Goal: Information Seeking & Learning: Learn about a topic

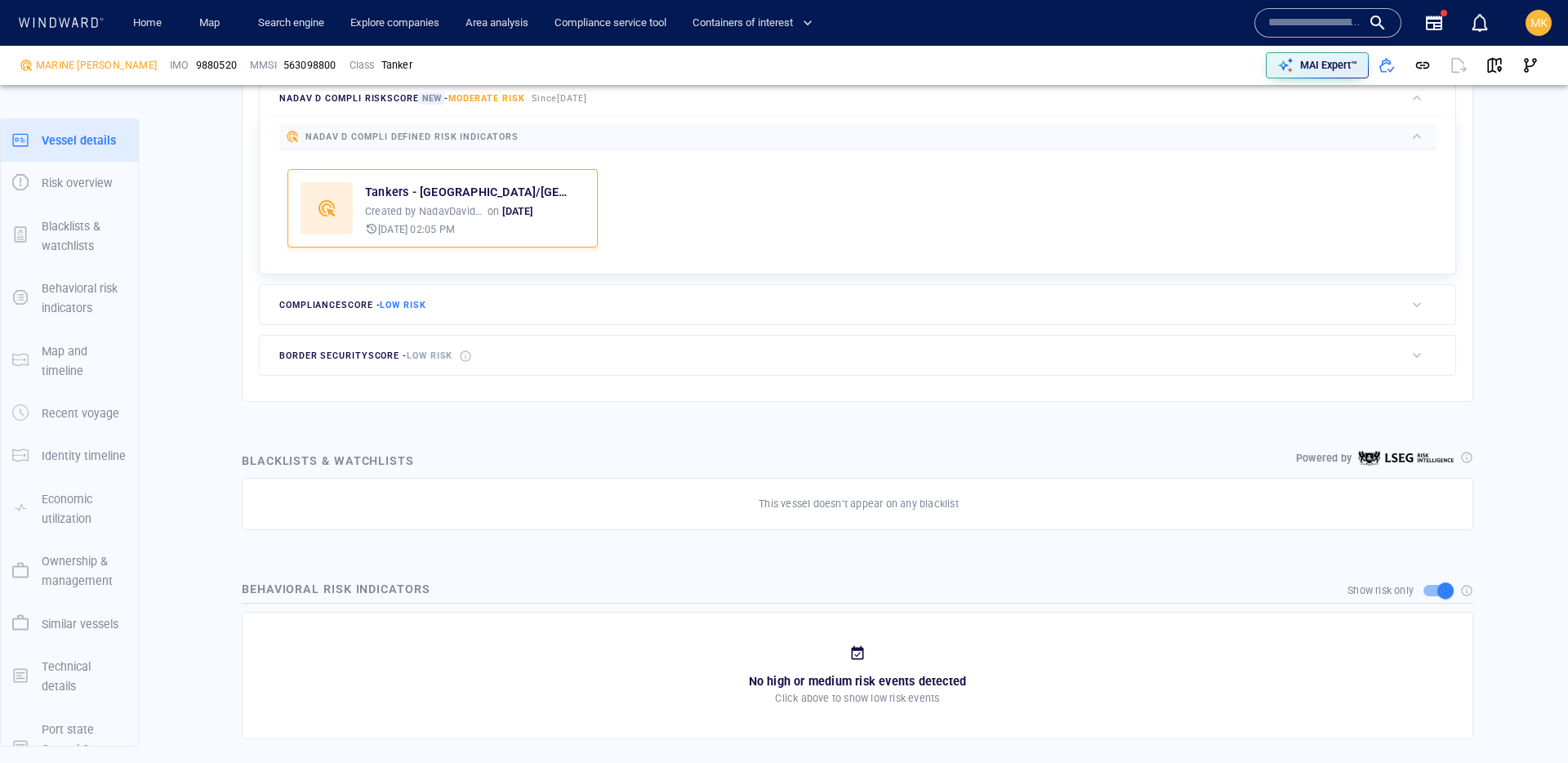
scroll to position [42, 0]
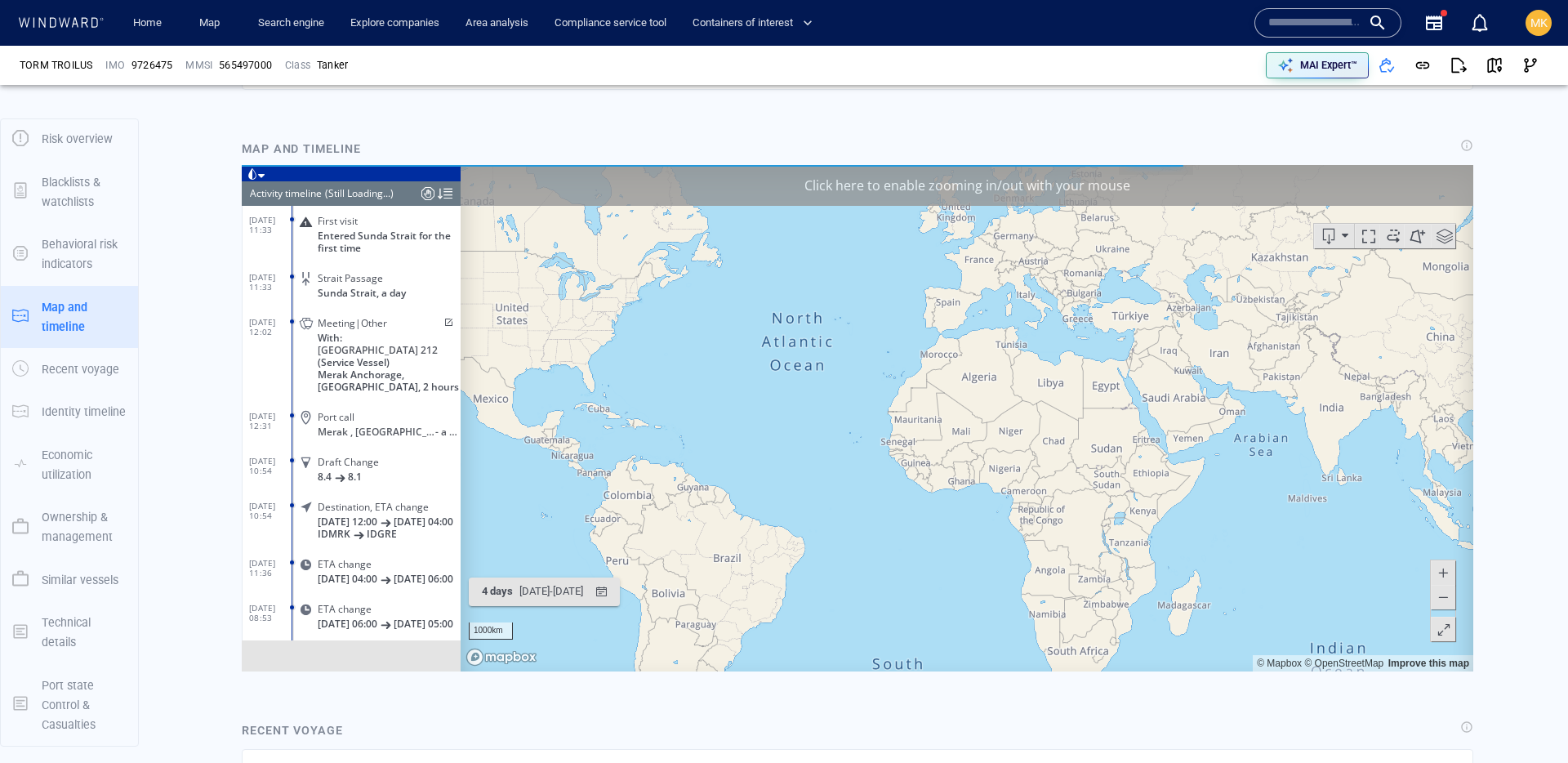
scroll to position [7663, 0]
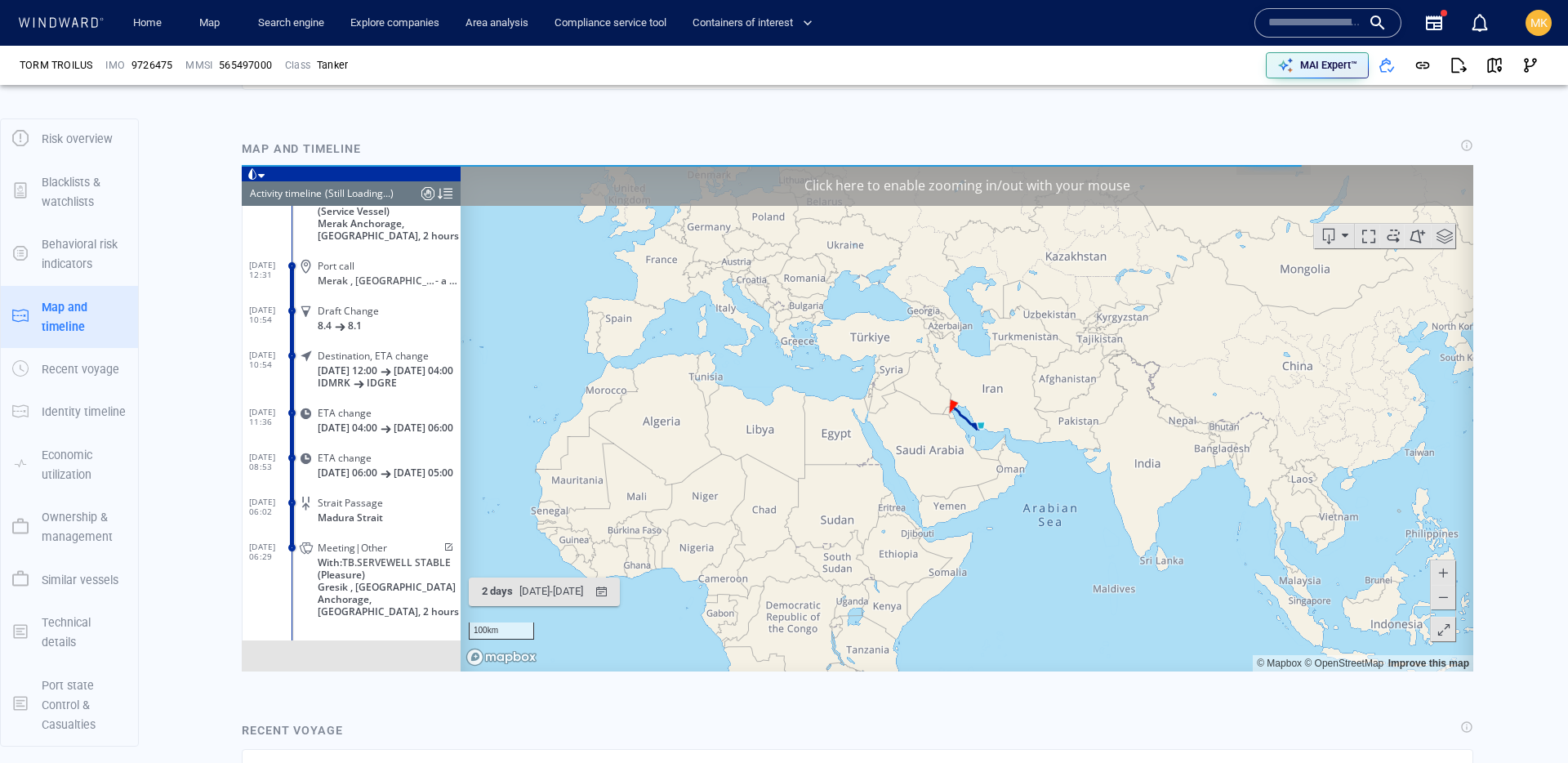
click at [383, 190] on div "(Still Loading...)" at bounding box center [359, 193] width 69 height 25
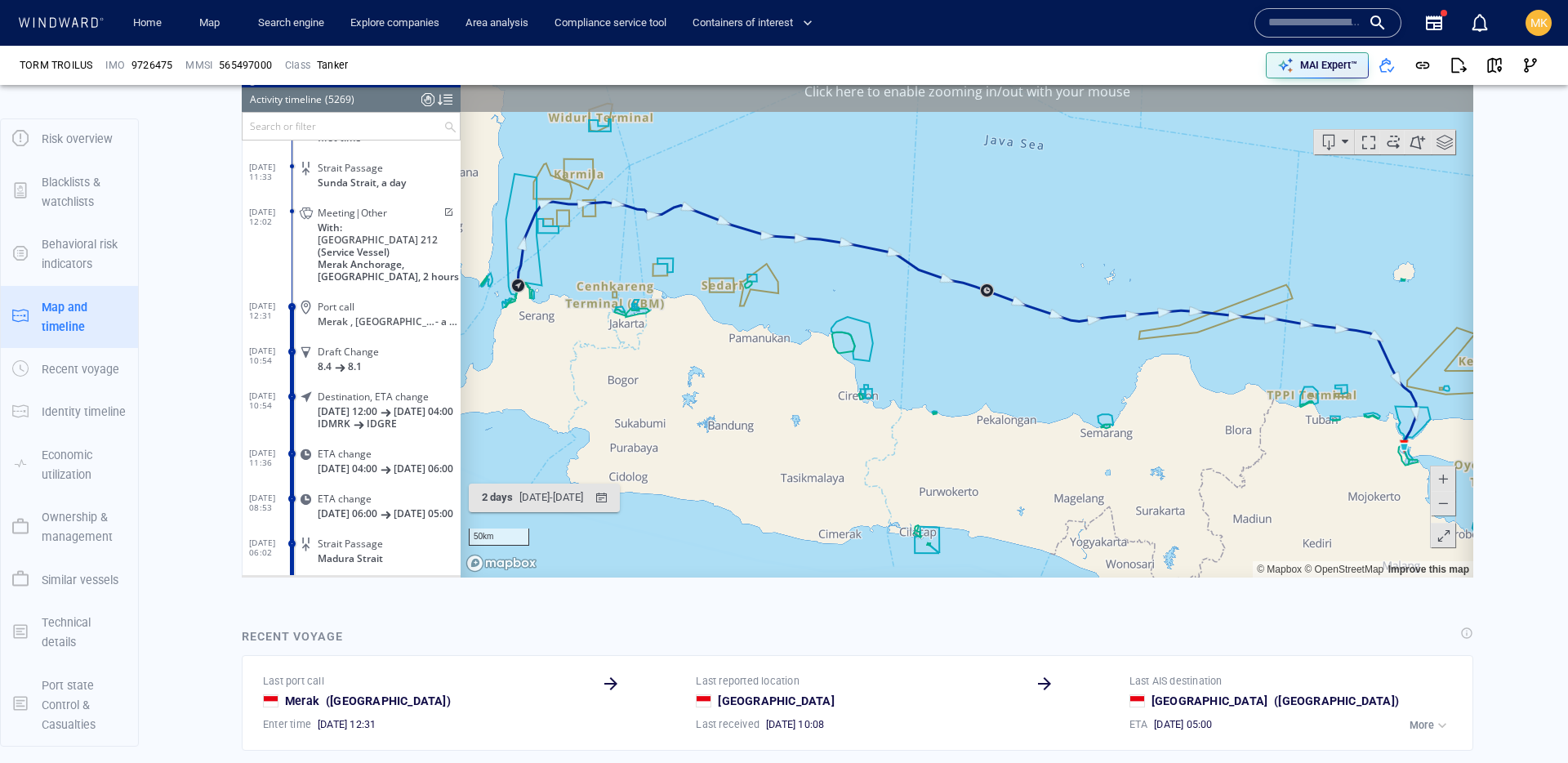
scroll to position [975, 0]
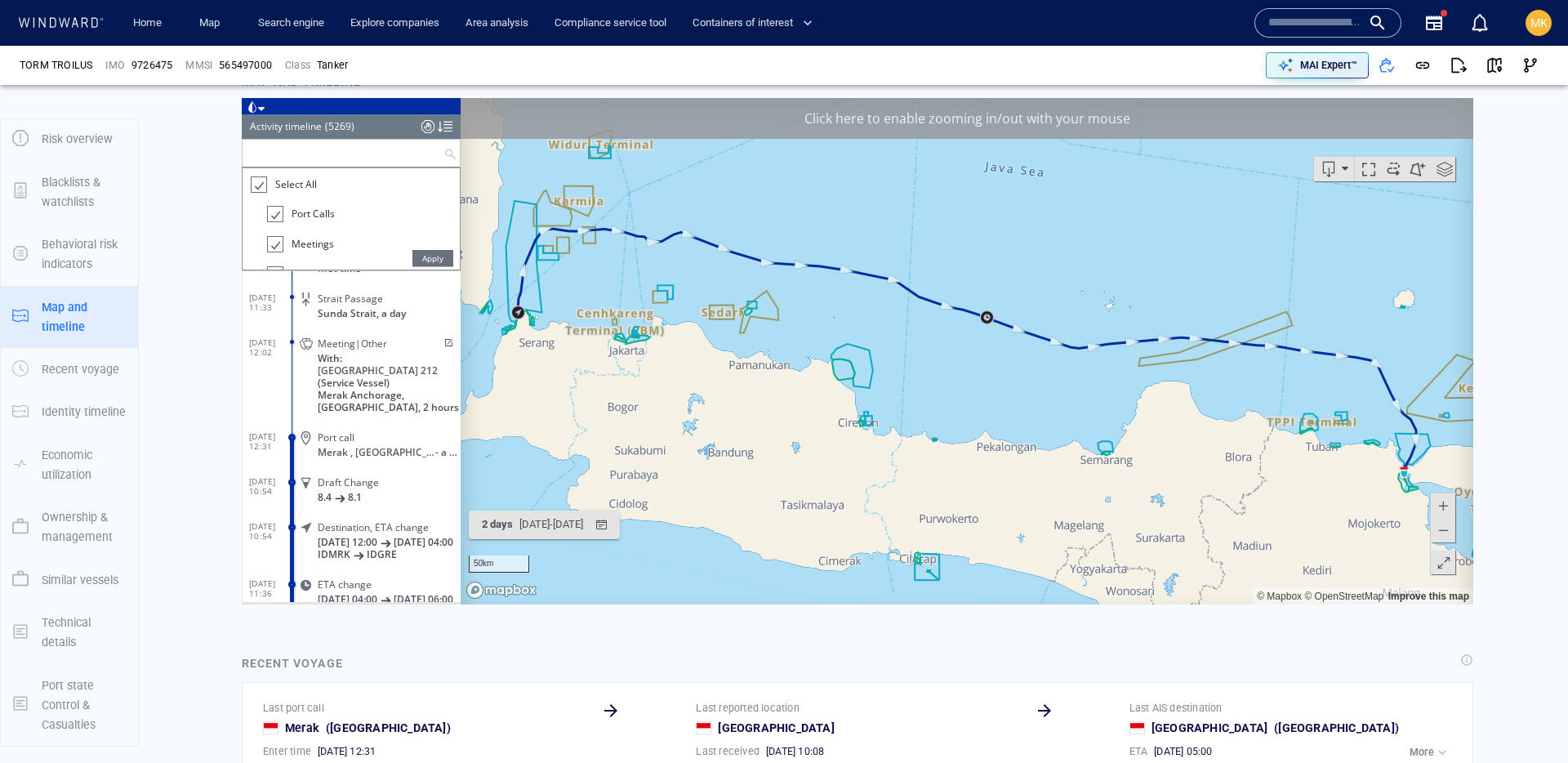
click at [352, 148] on input "text" at bounding box center [343, 152] width 201 height 27
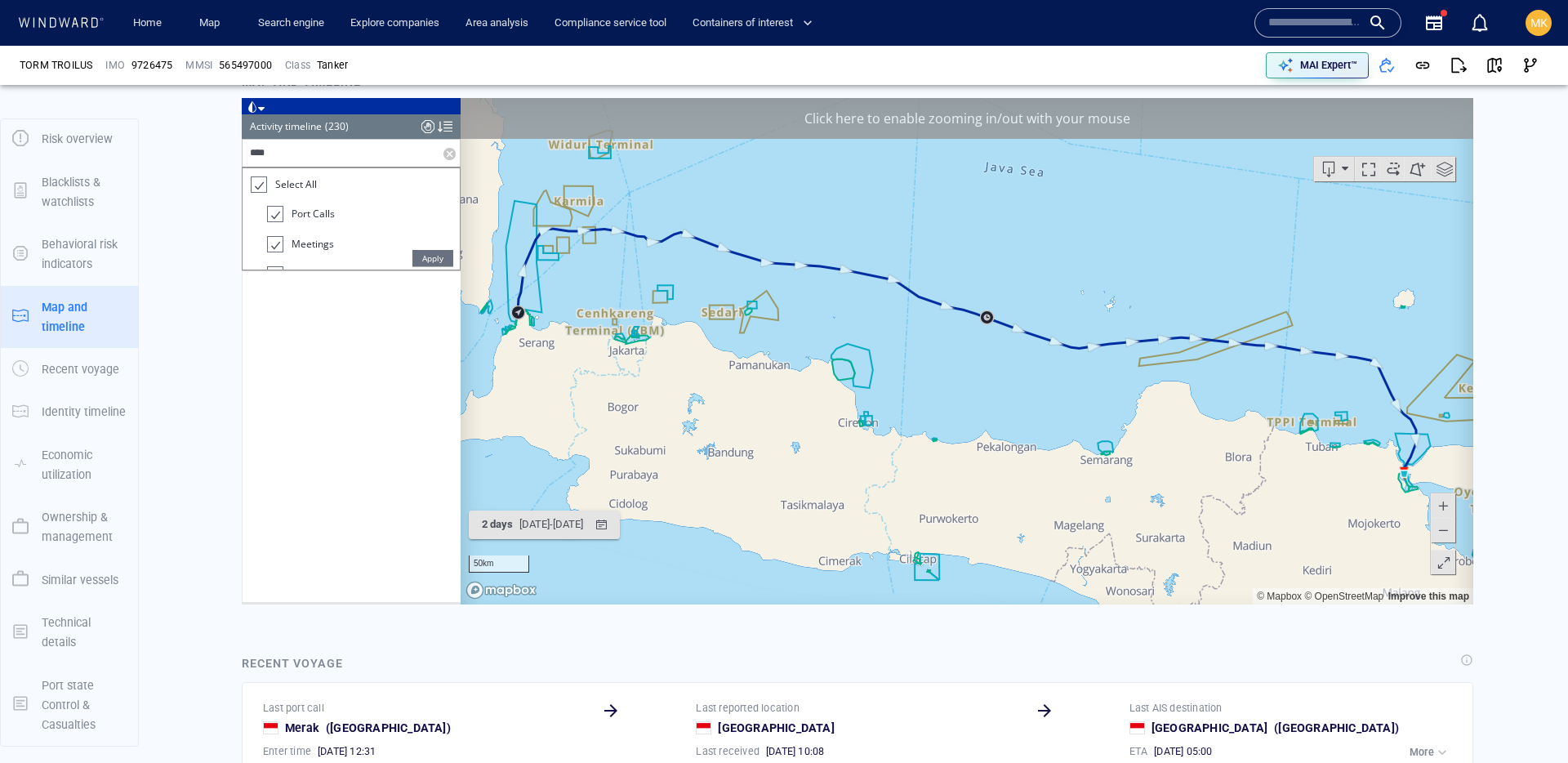
scroll to position [1197, 0]
type input "****"
click at [436, 258] on span "Apply" at bounding box center [432, 257] width 40 height 17
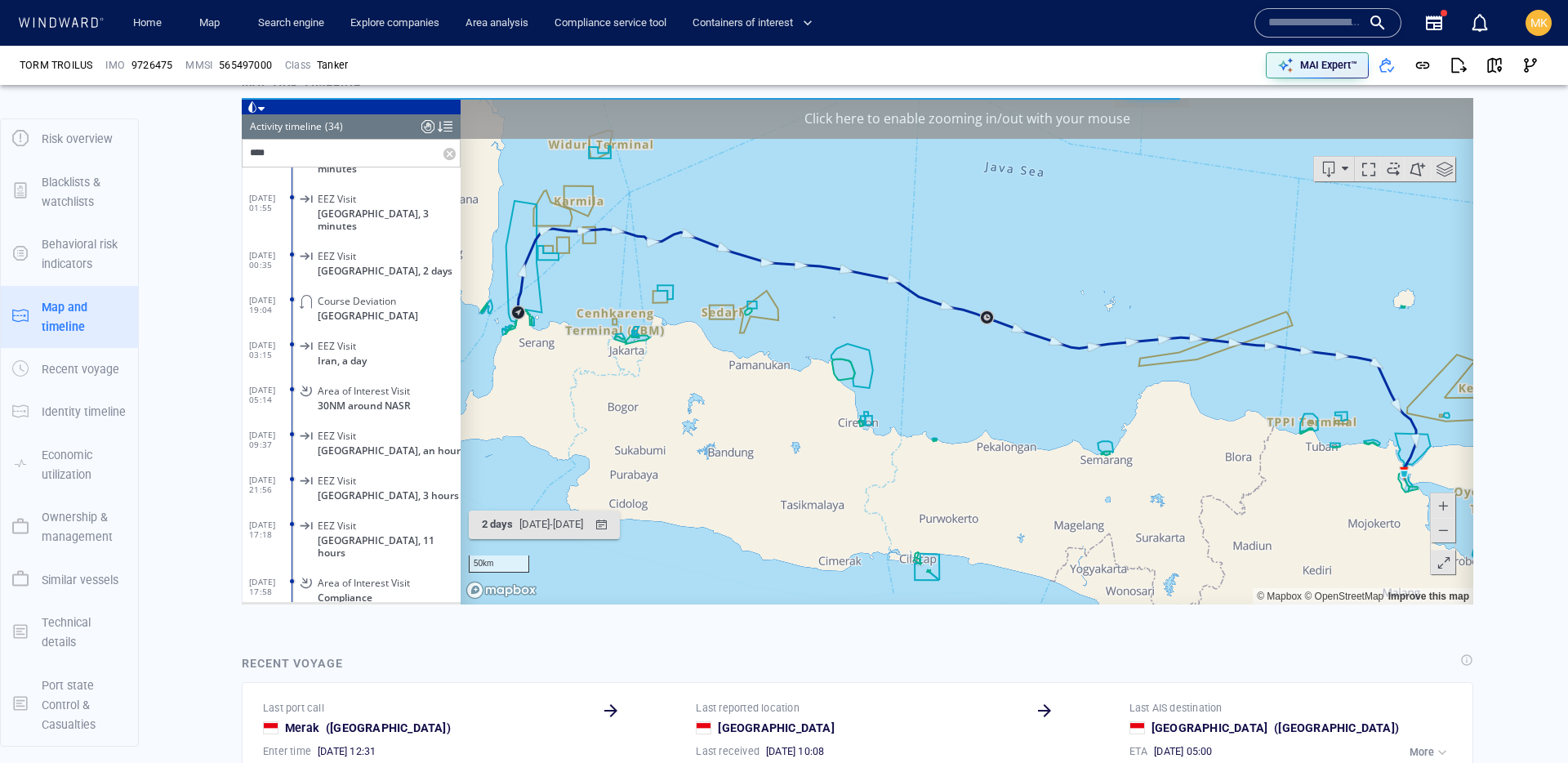
click at [348, 150] on input "****" at bounding box center [343, 152] width 201 height 27
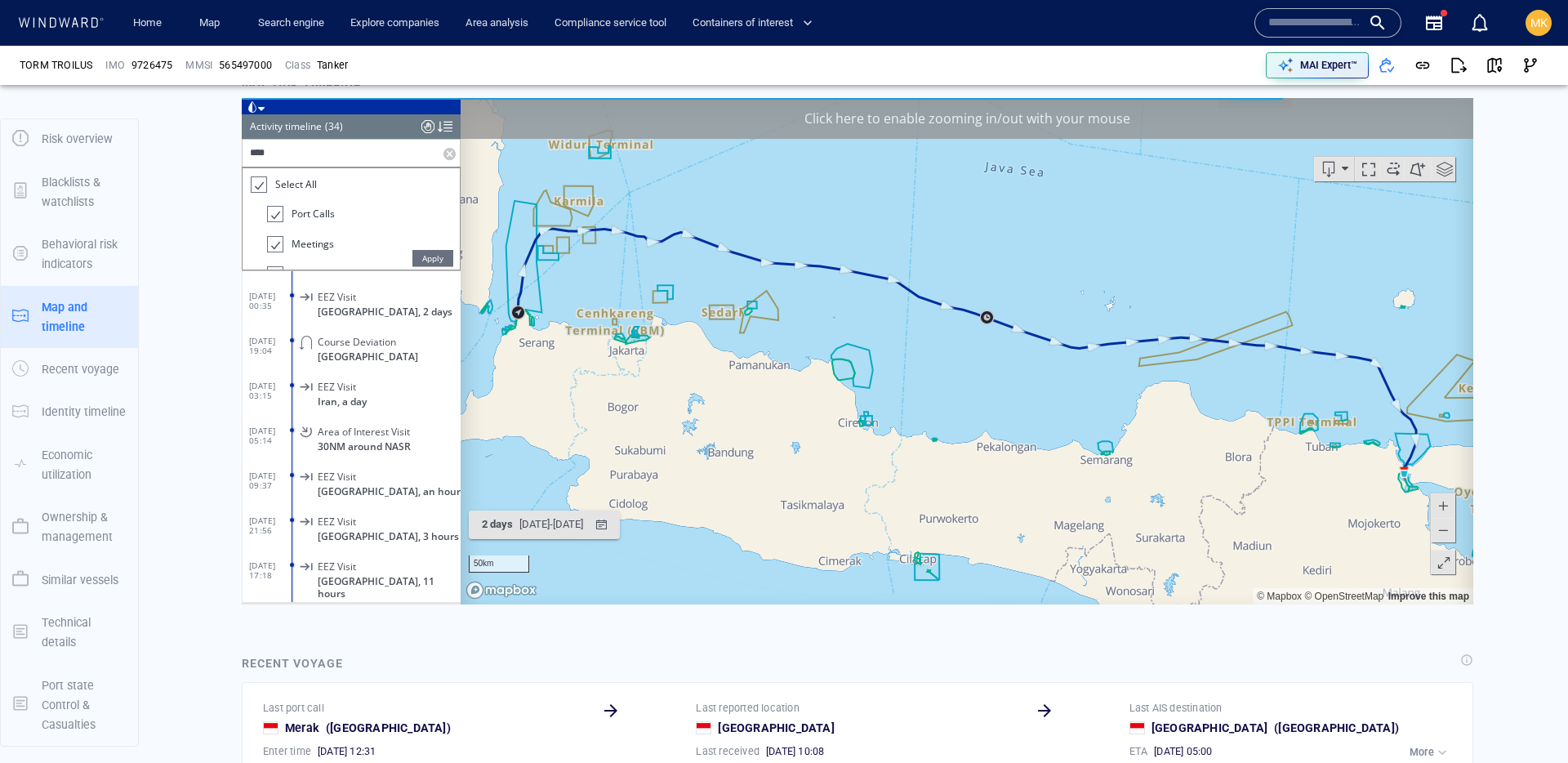
click at [292, 188] on span "Select All" at bounding box center [296, 184] width 41 height 14
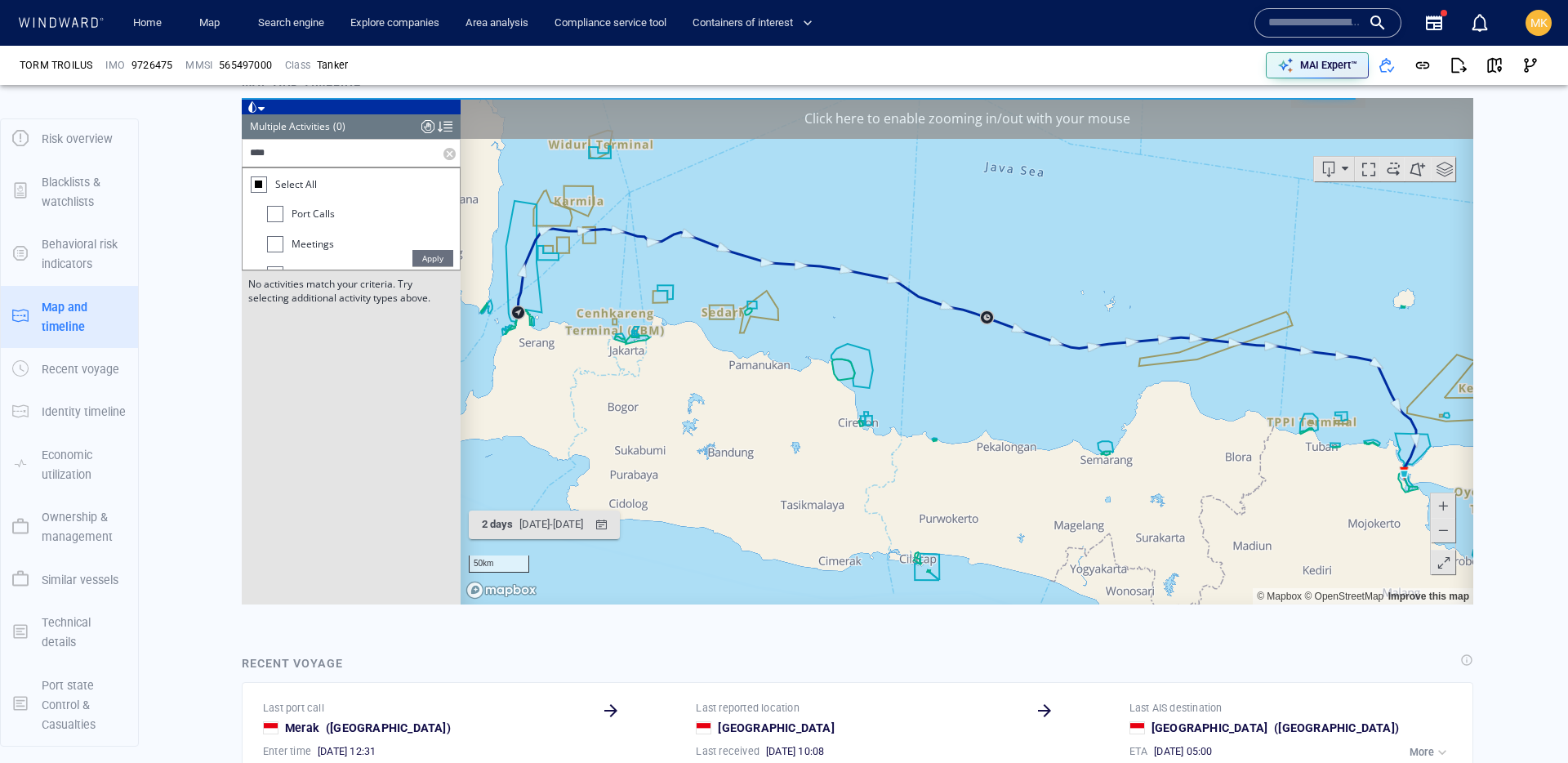
click at [305, 207] on span "Port Calls" at bounding box center [313, 213] width 43 height 14
click at [435, 246] on li "Meetings" at bounding box center [363, 248] width 192 height 31
click at [438, 255] on span "Apply" at bounding box center [432, 257] width 40 height 17
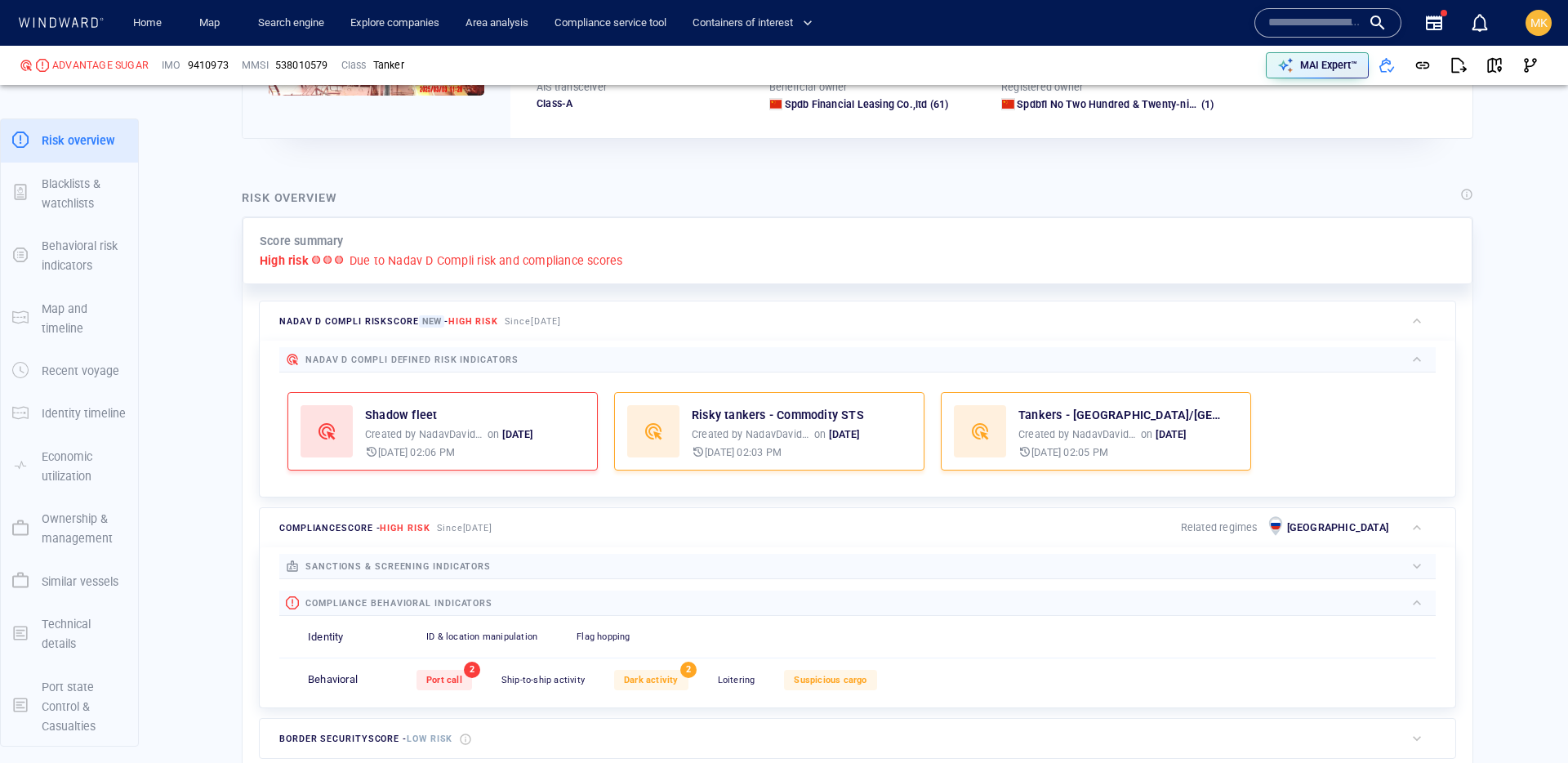
scroll to position [432, 0]
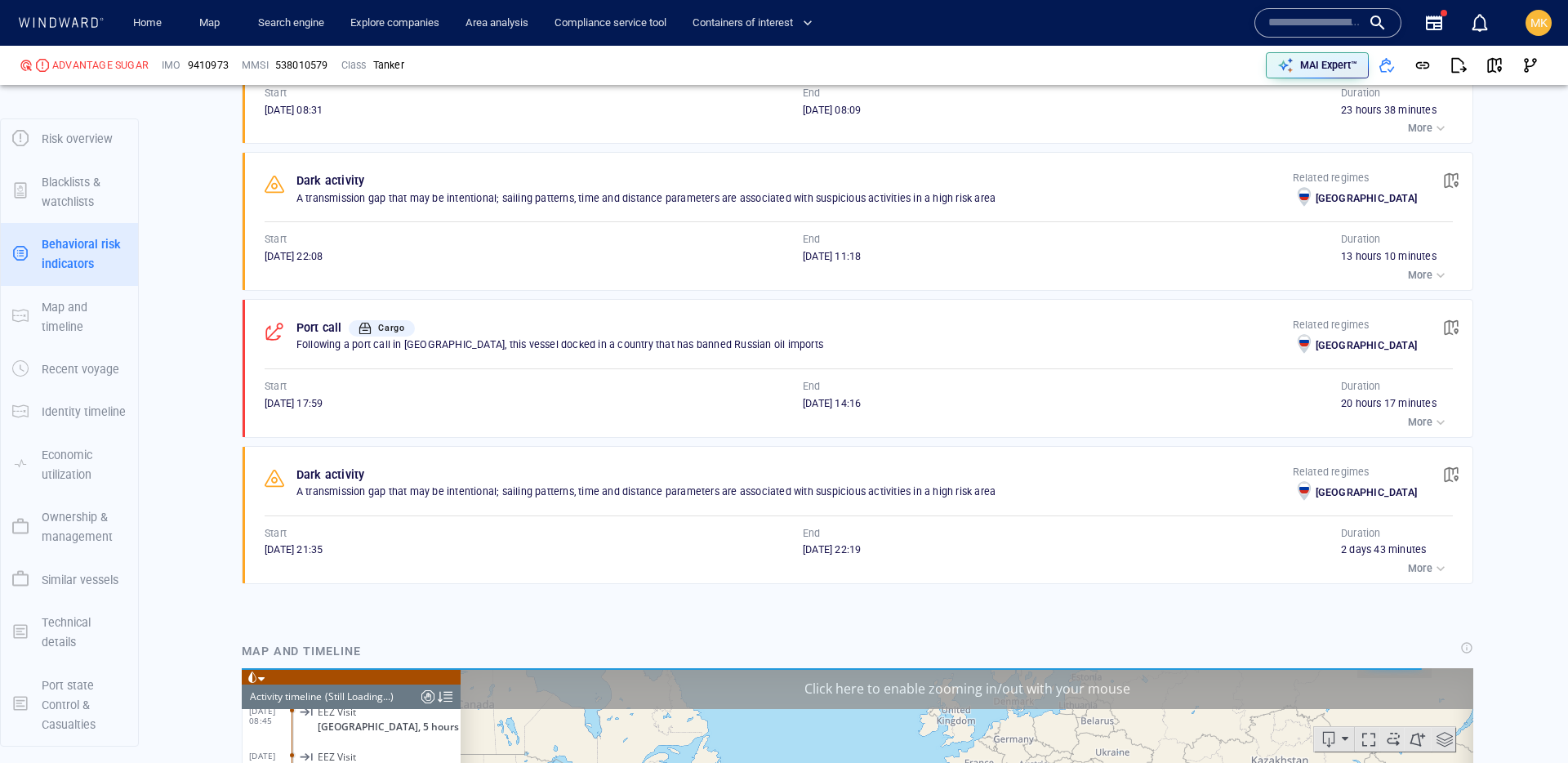
scroll to position [942, 0]
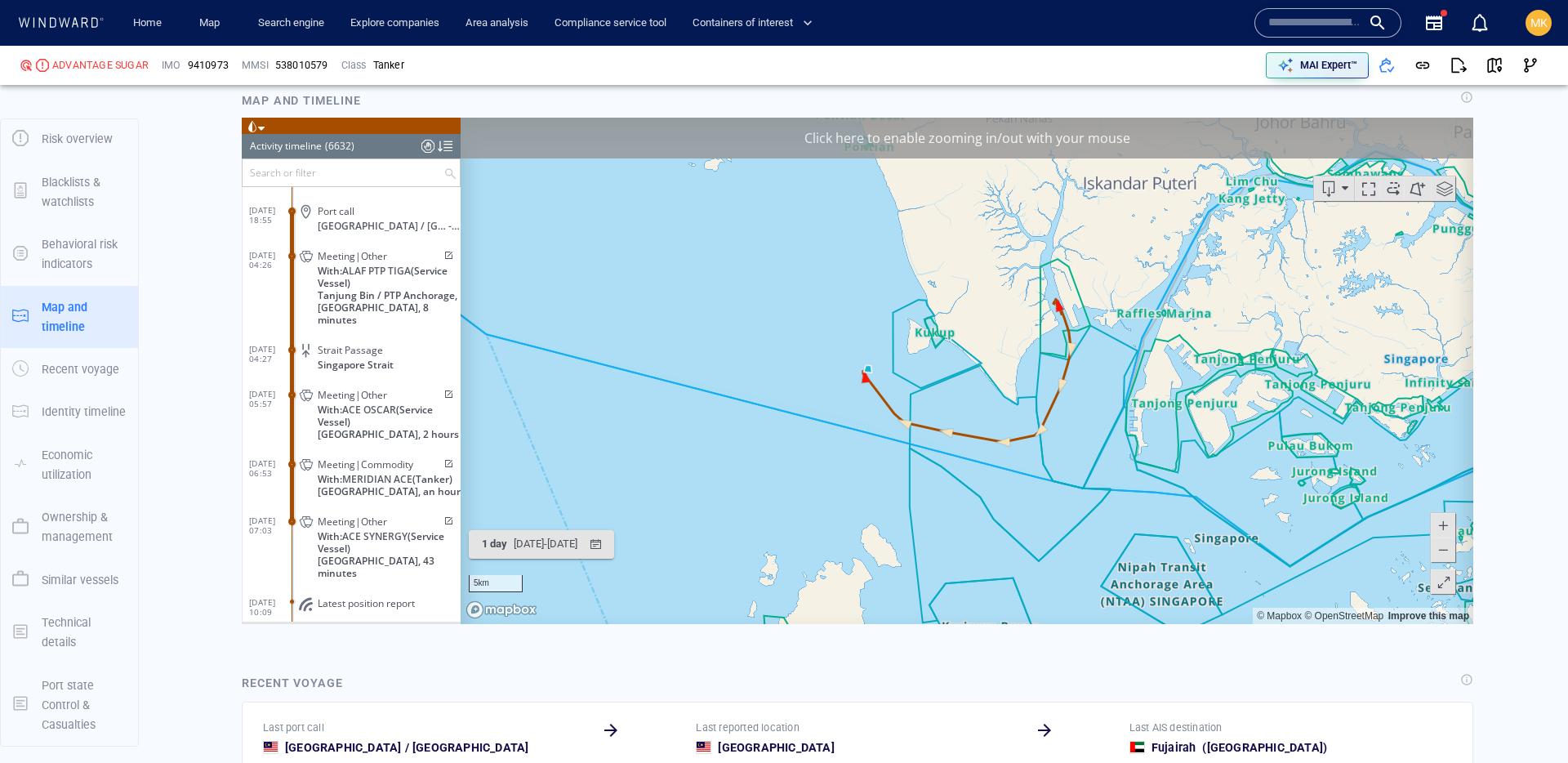
scroll to position [297756, 0]
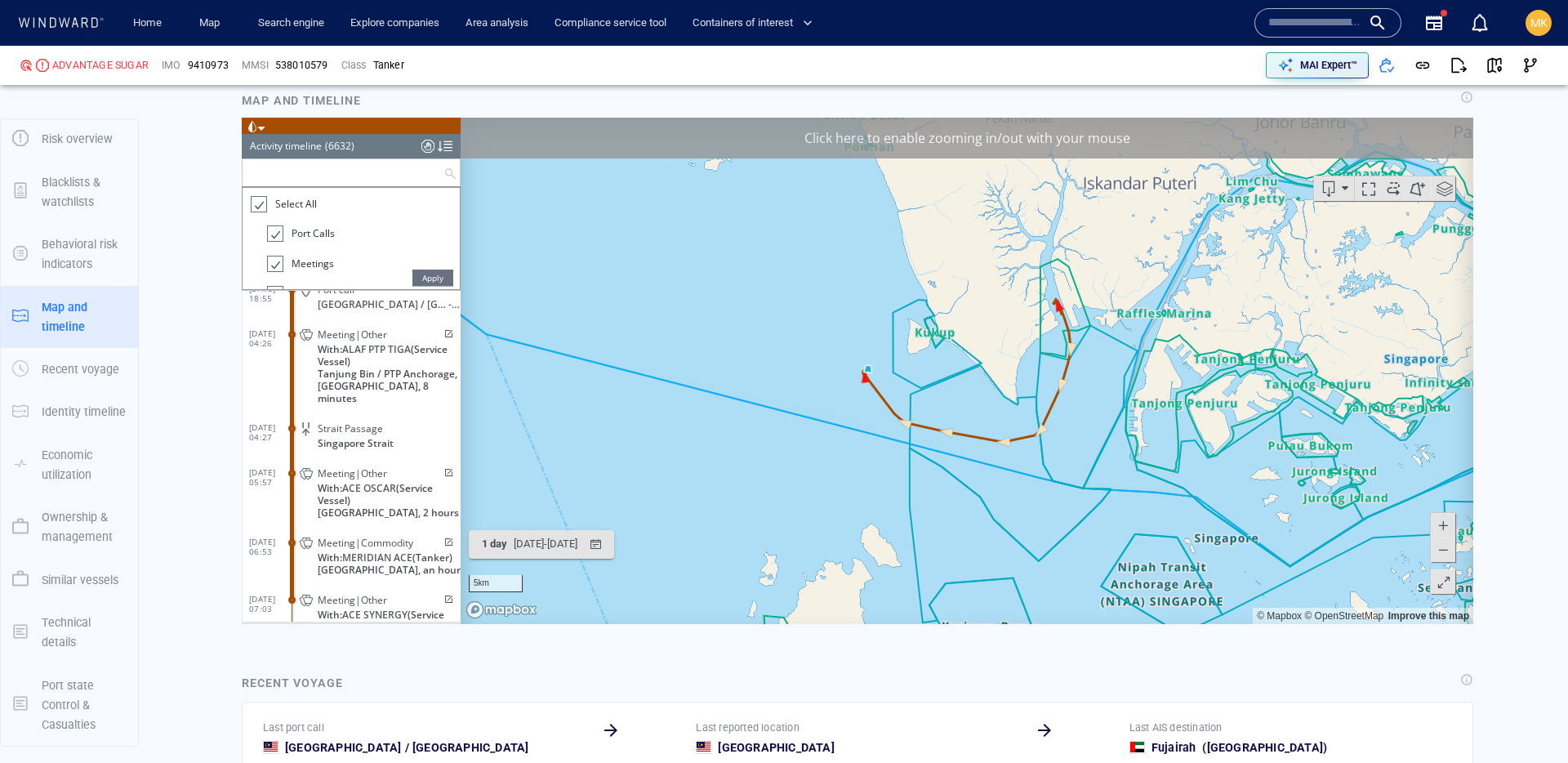
click at [331, 173] on input "text" at bounding box center [343, 172] width 201 height 27
click at [293, 199] on span "Select All" at bounding box center [296, 203] width 41 height 14
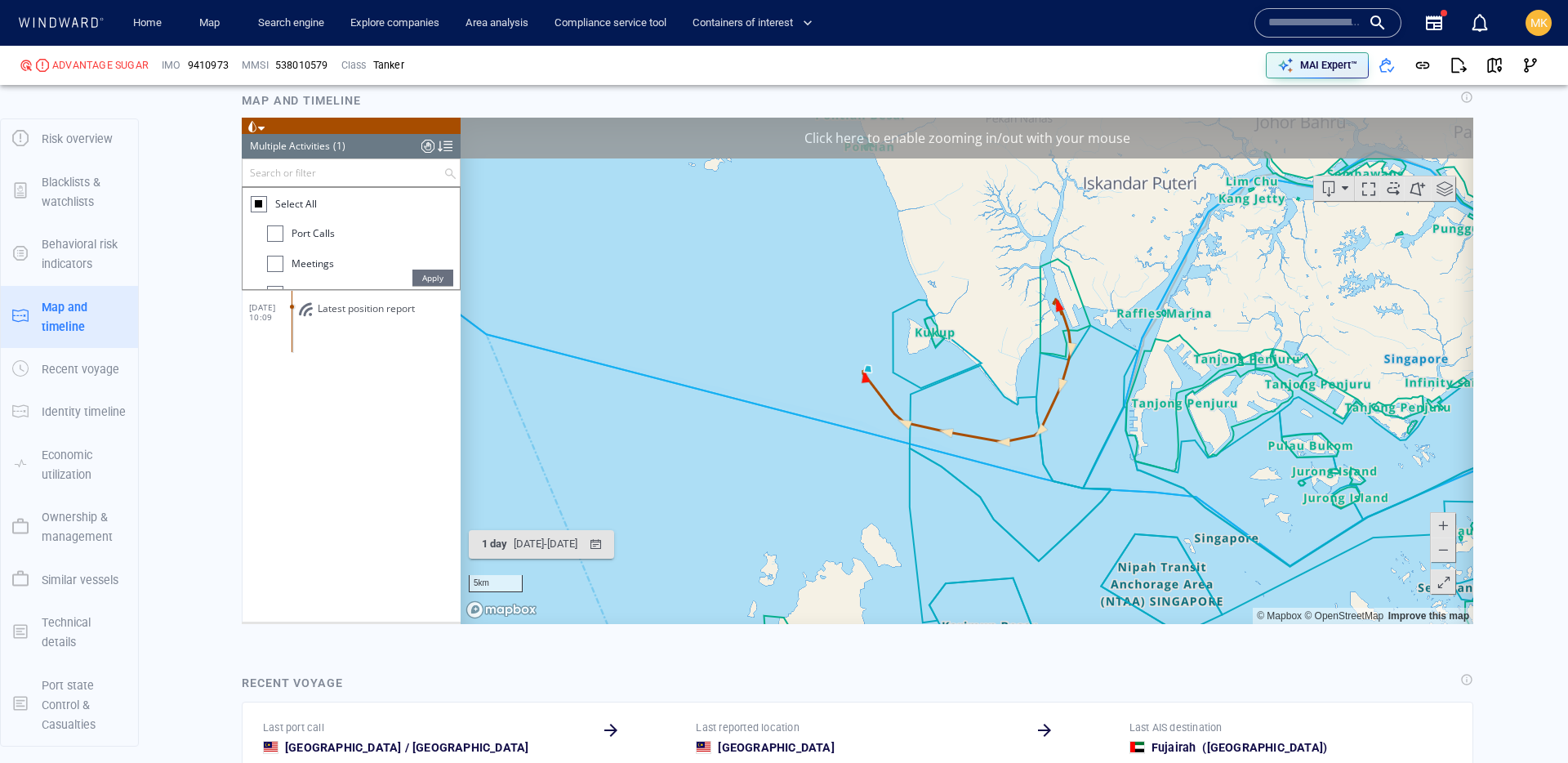
click at [307, 227] on span "Port Calls" at bounding box center [313, 233] width 43 height 14
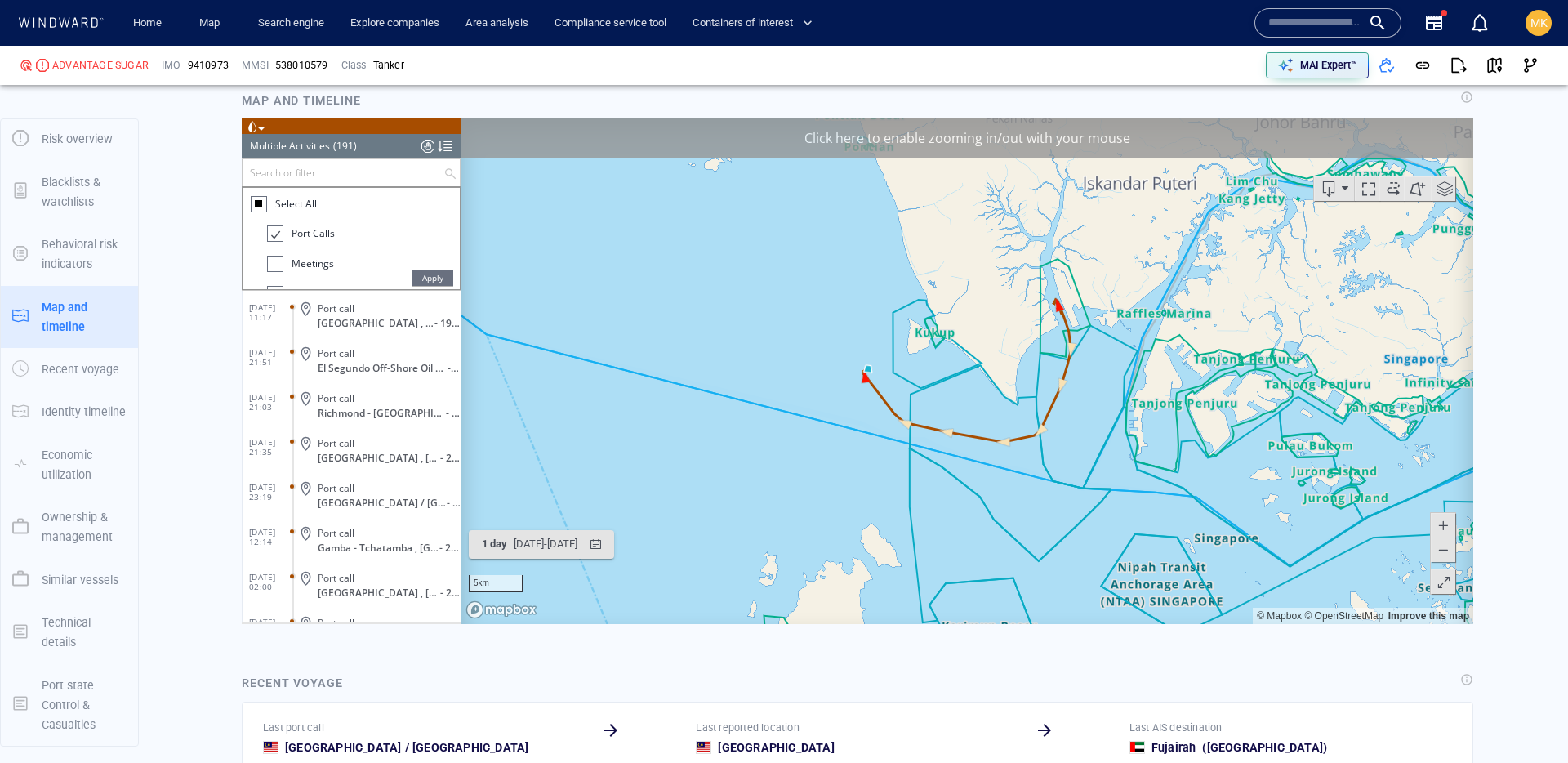
click at [419, 273] on span "Apply" at bounding box center [432, 277] width 40 height 17
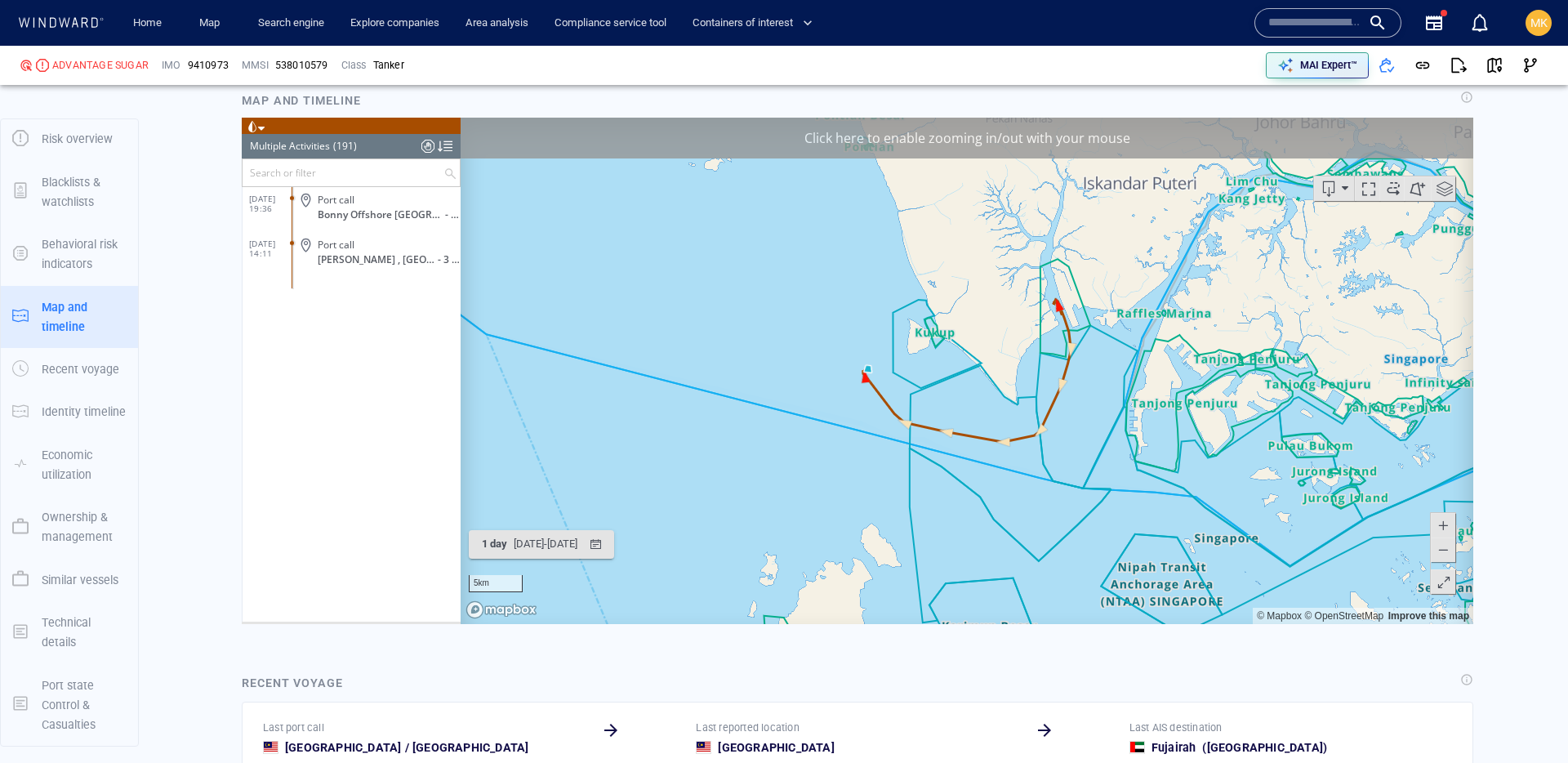
scroll to position [8166, 0]
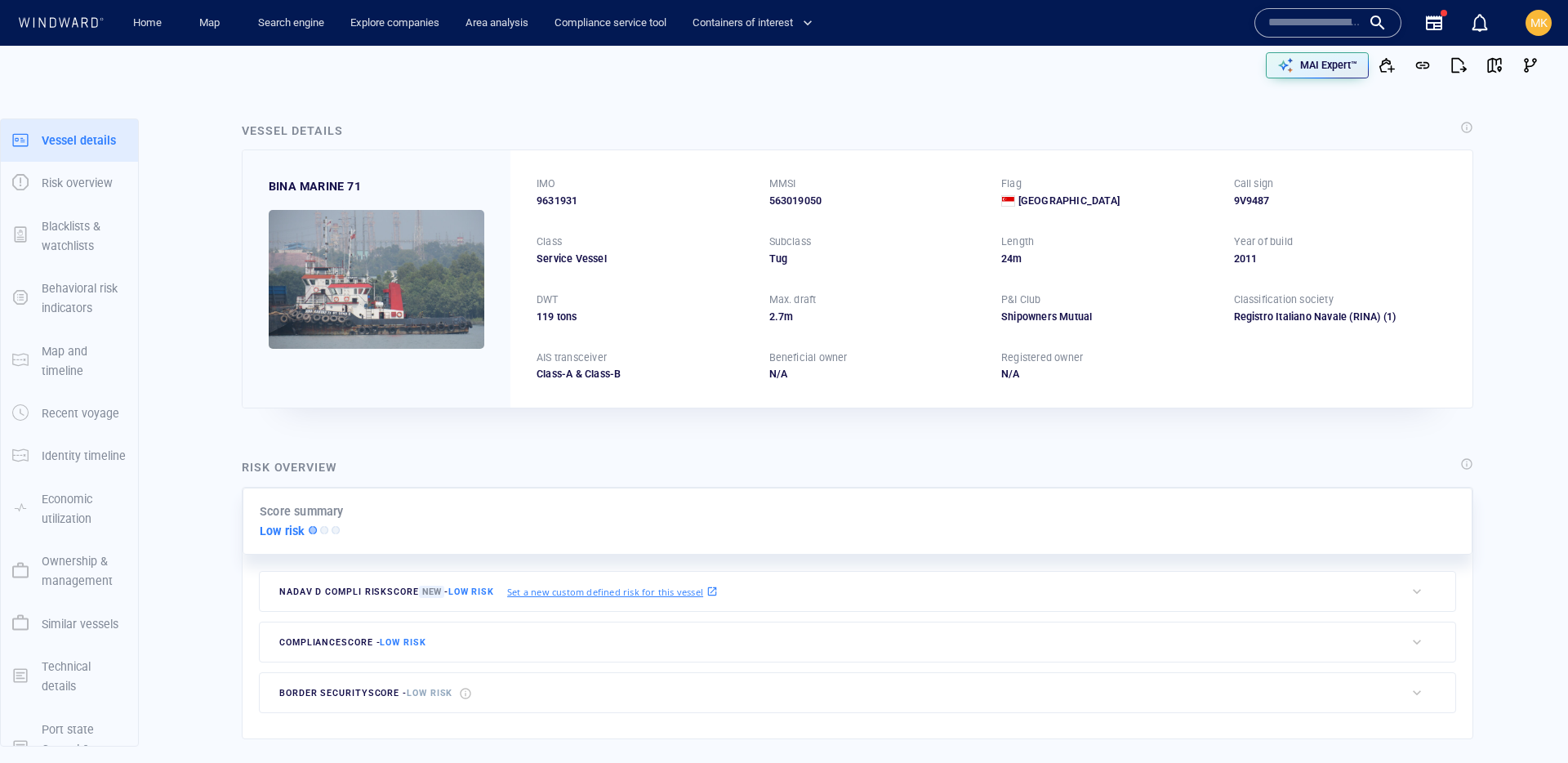
click at [1352, 31] on input "text" at bounding box center [1314, 23] width 93 height 25
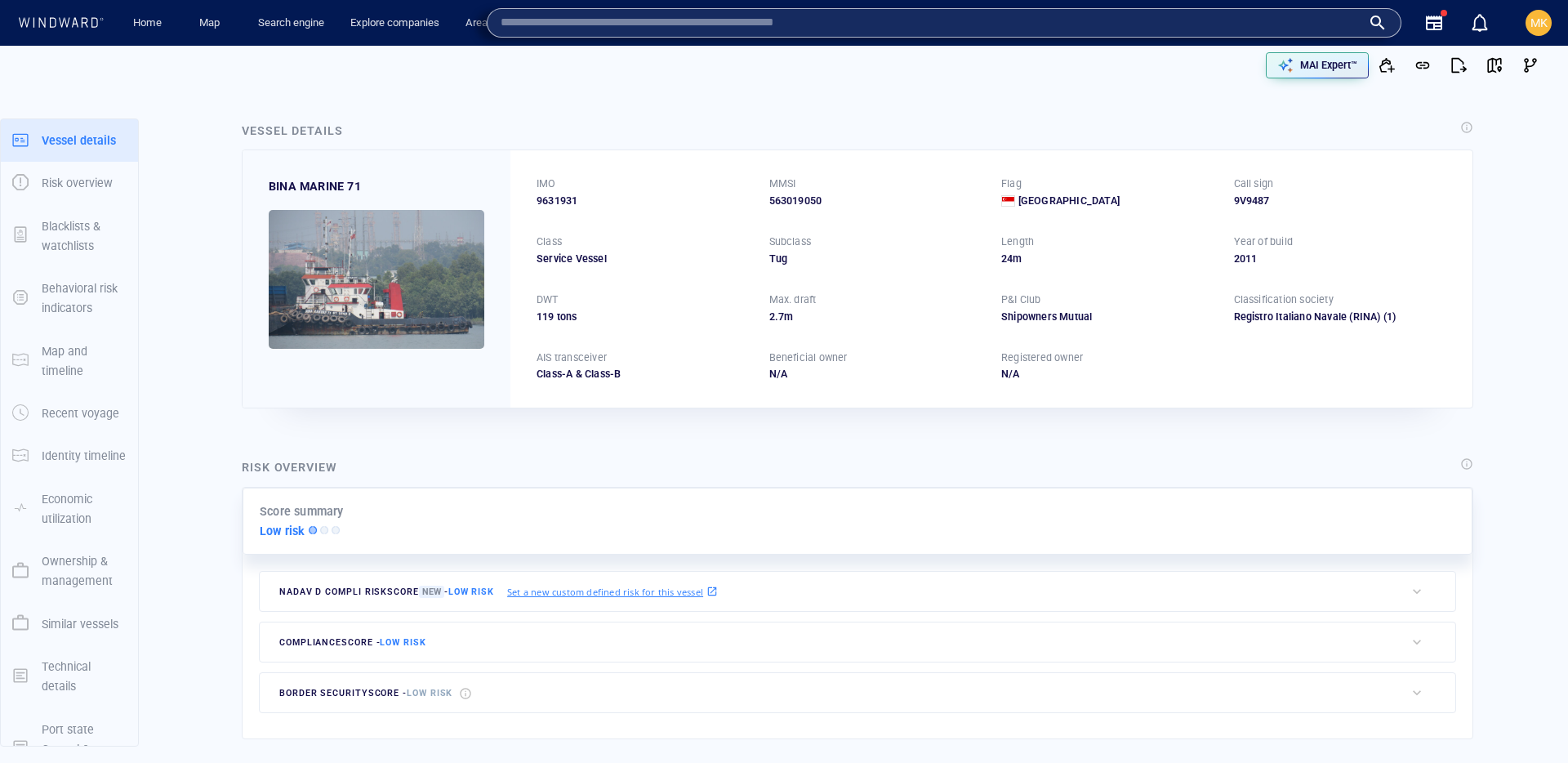
paste input "*******"
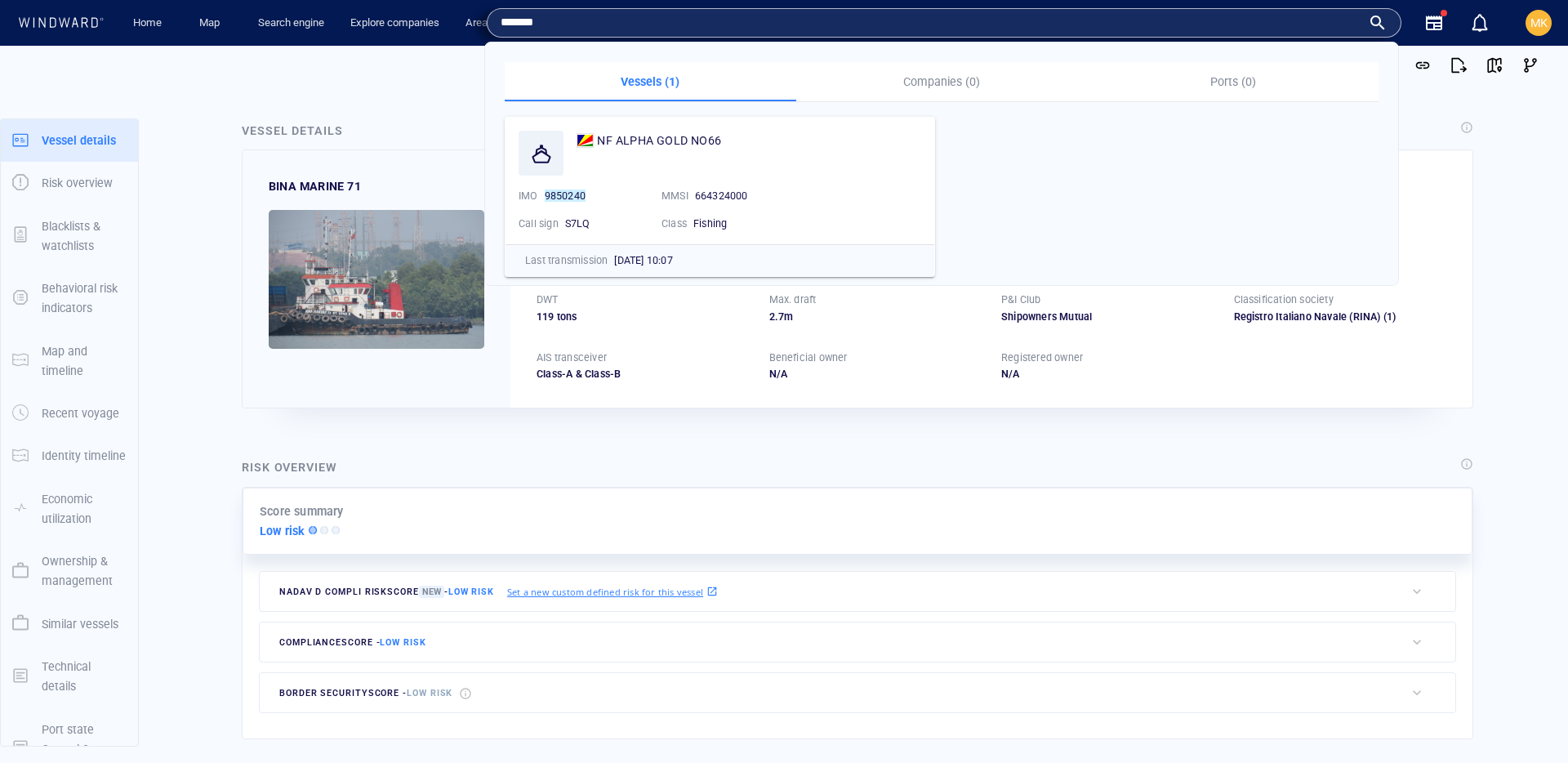
type input "*******"
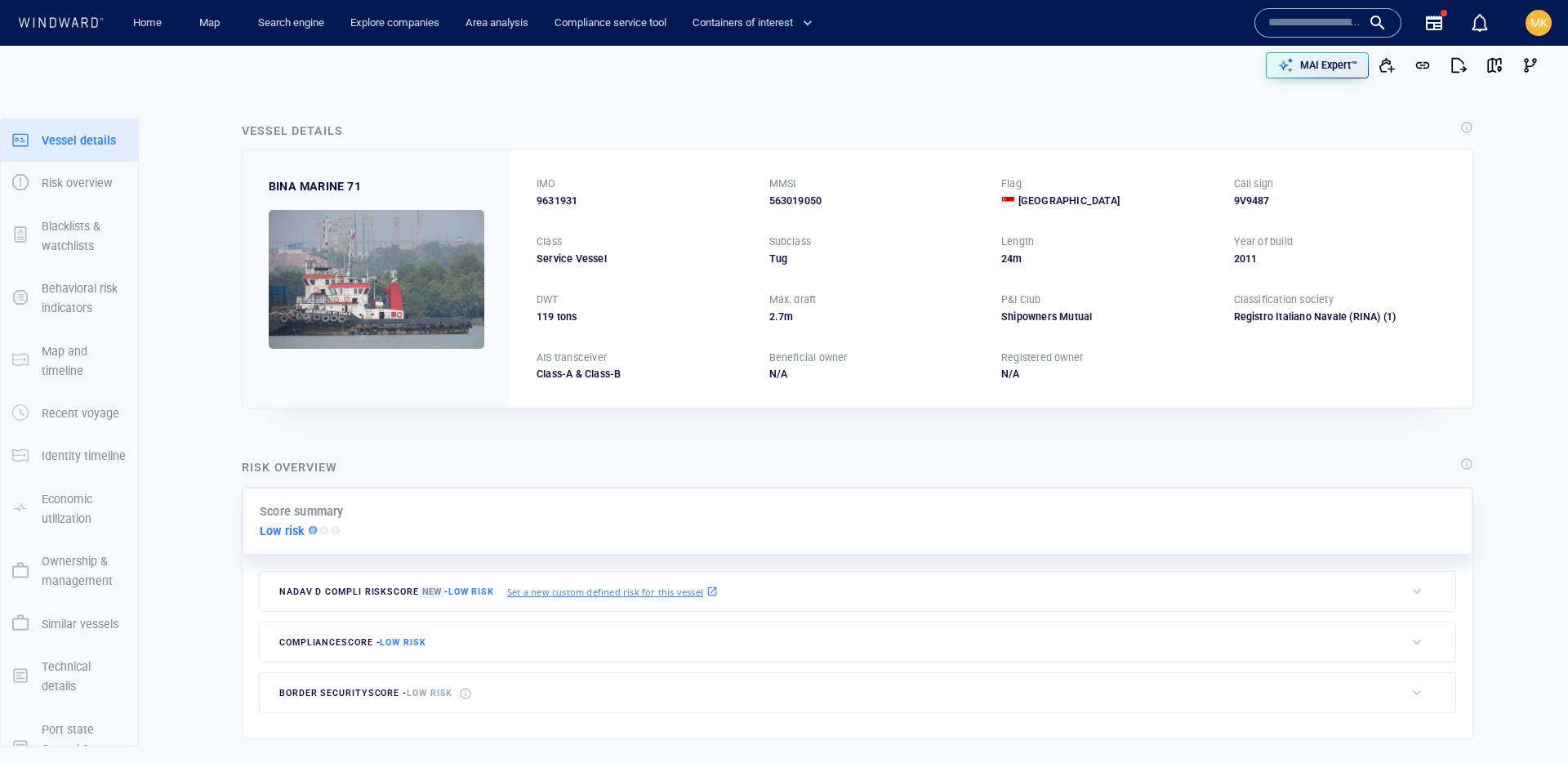
click at [1309, 24] on input "text" at bounding box center [1314, 23] width 93 height 25
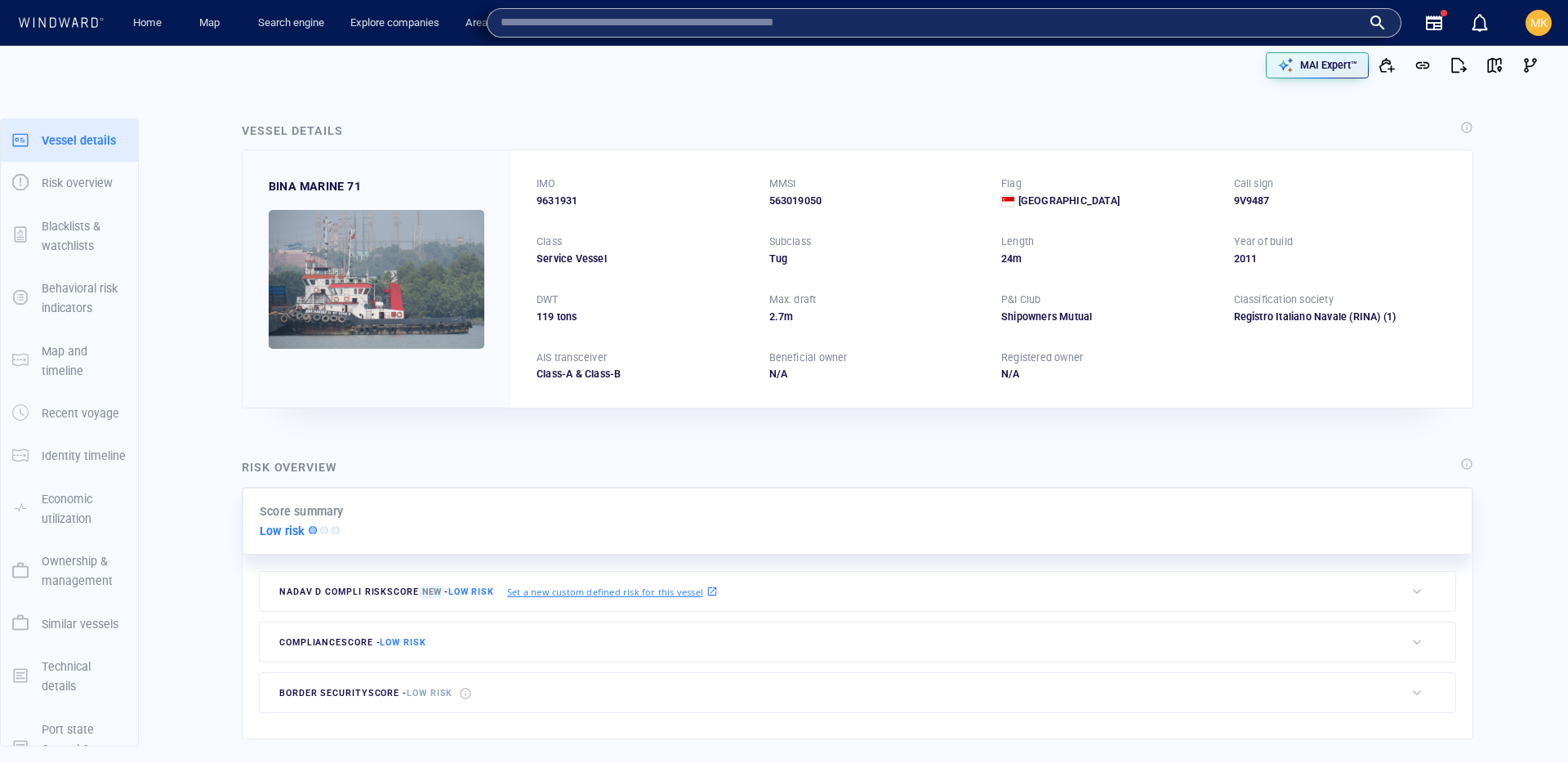
paste input "*******"
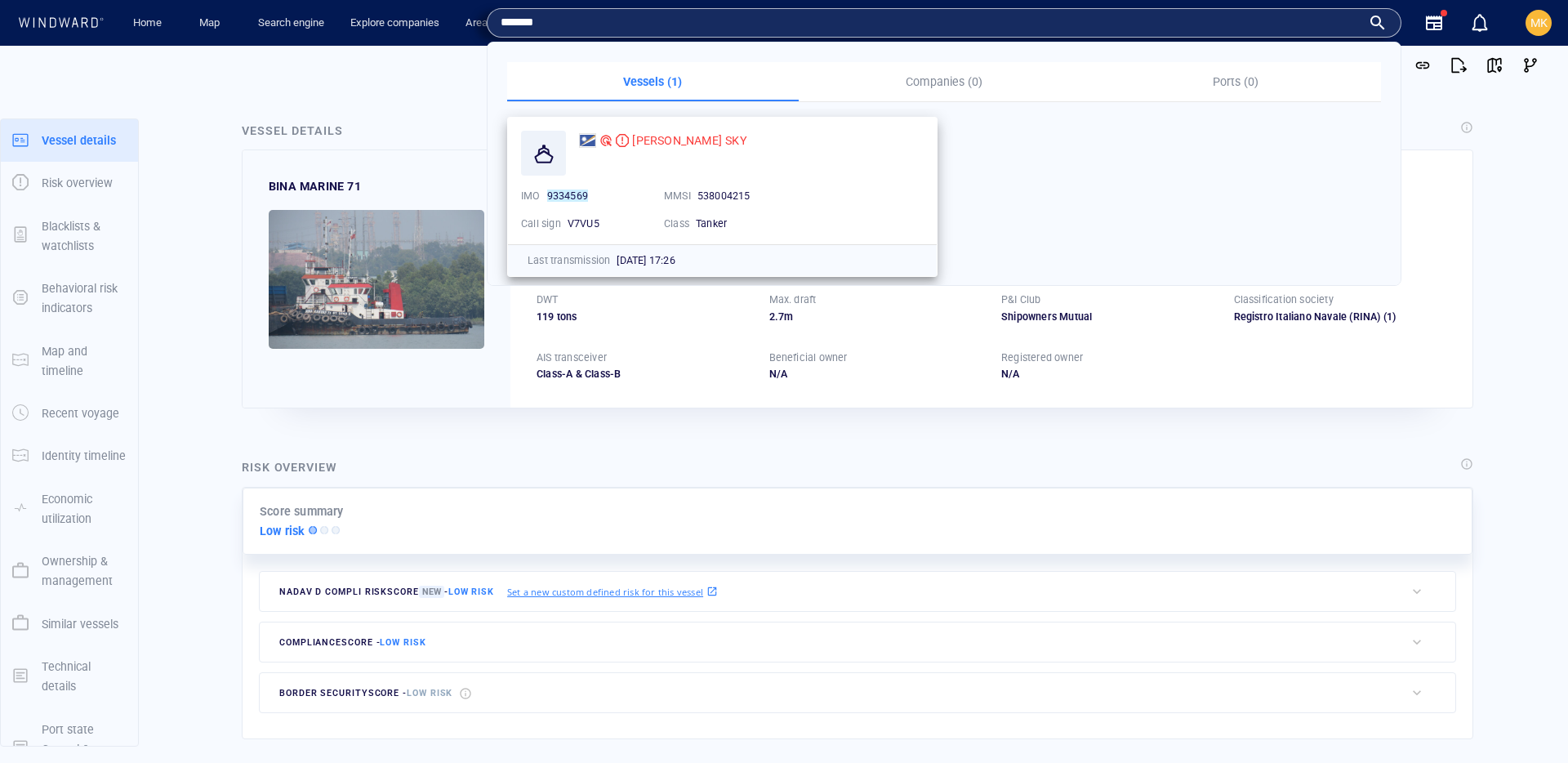
type input "*******"
click at [679, 125] on div "CHRYSTAL SKY IMO 9334569 MMSI 538004215 Call sign V7VU5 Class Tanker" at bounding box center [722, 180] width 429 height 126
click at [682, 131] on div "[PERSON_NAME] SKY" at bounding box center [689, 141] width 114 height 20
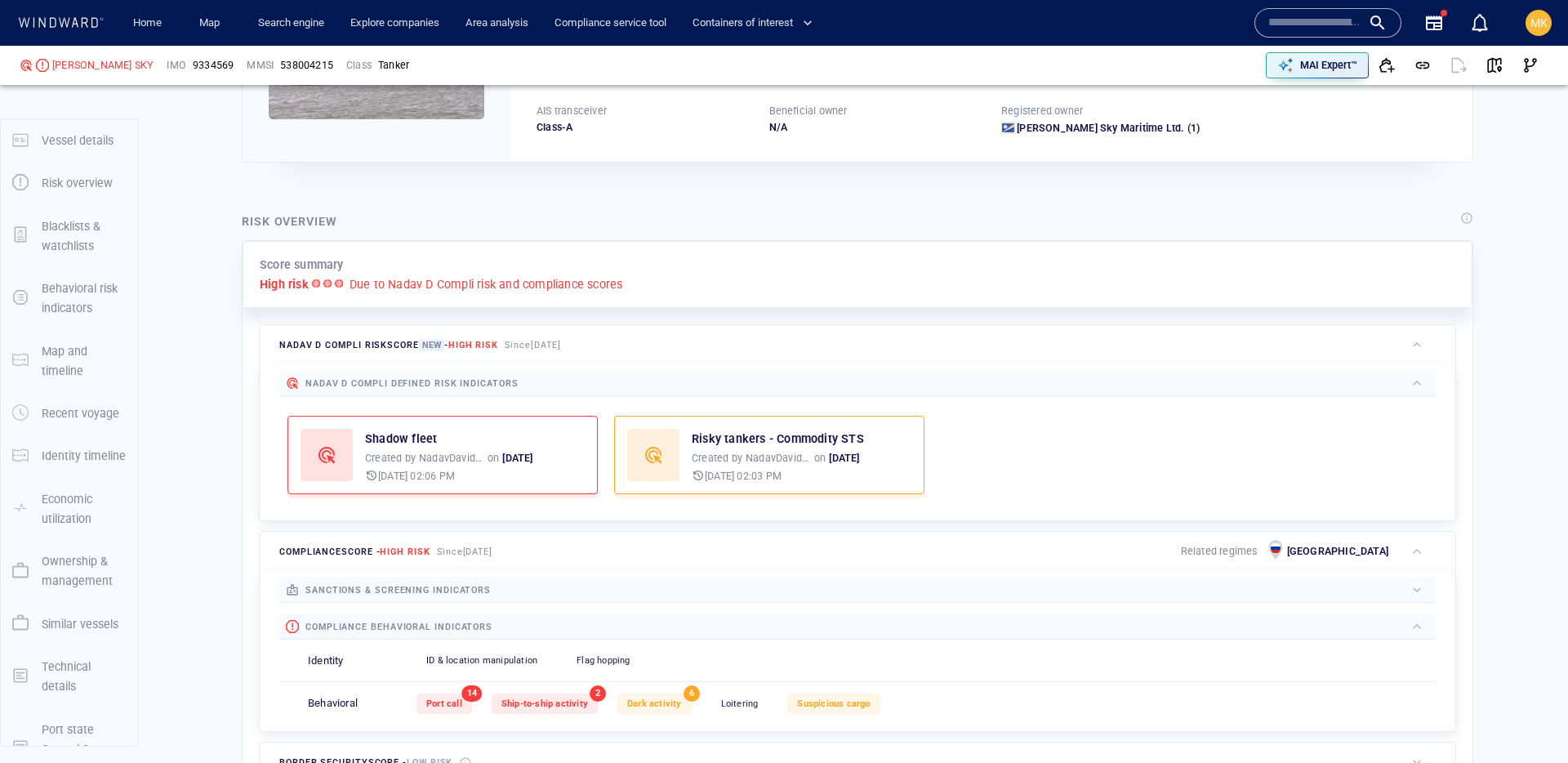
scroll to position [42, 0]
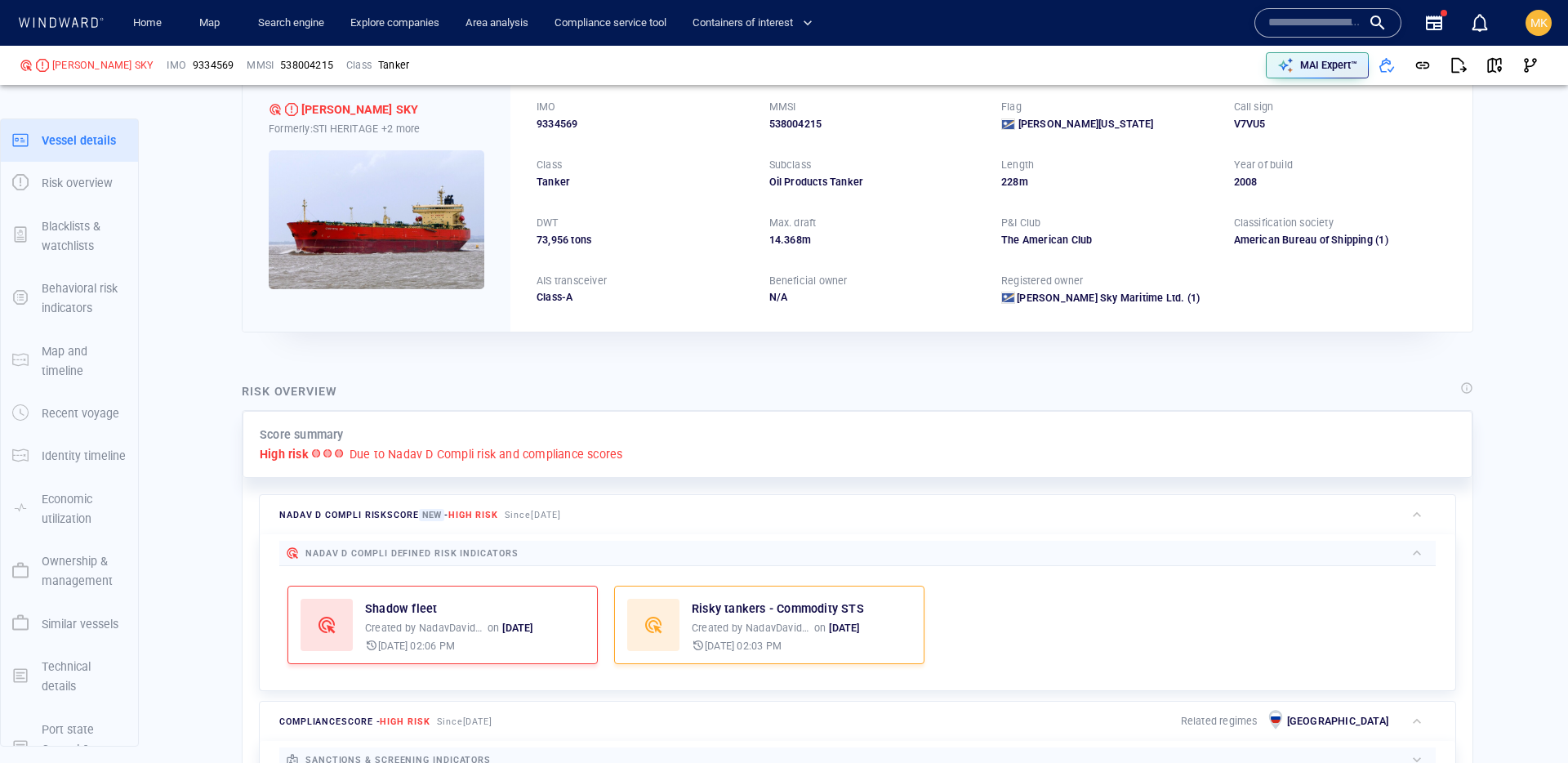
scroll to position [42, 0]
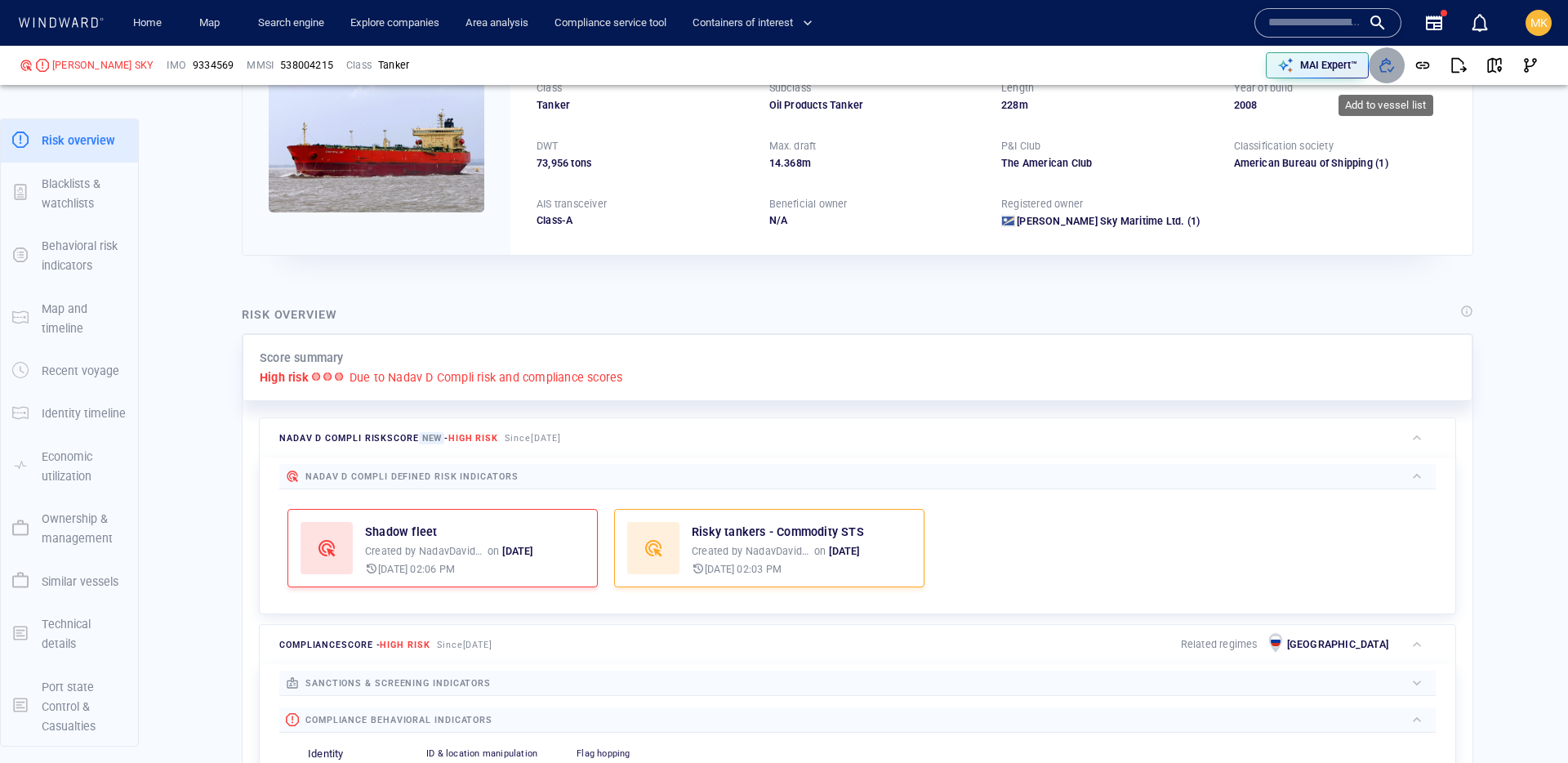
click at [1381, 68] on span "button" at bounding box center [1387, 65] width 17 height 17
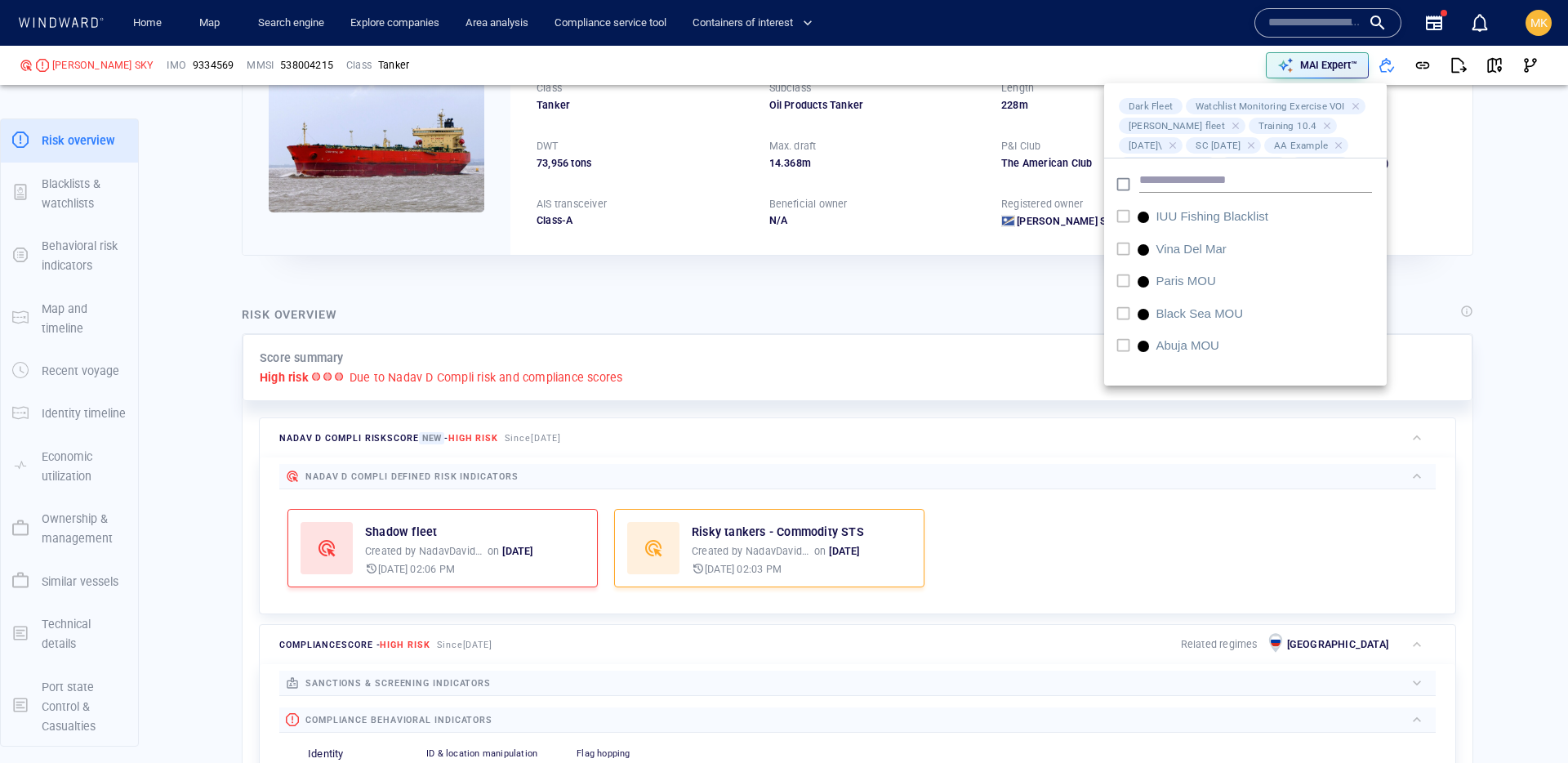
click at [1499, 260] on div at bounding box center [784, 381] width 1568 height 763
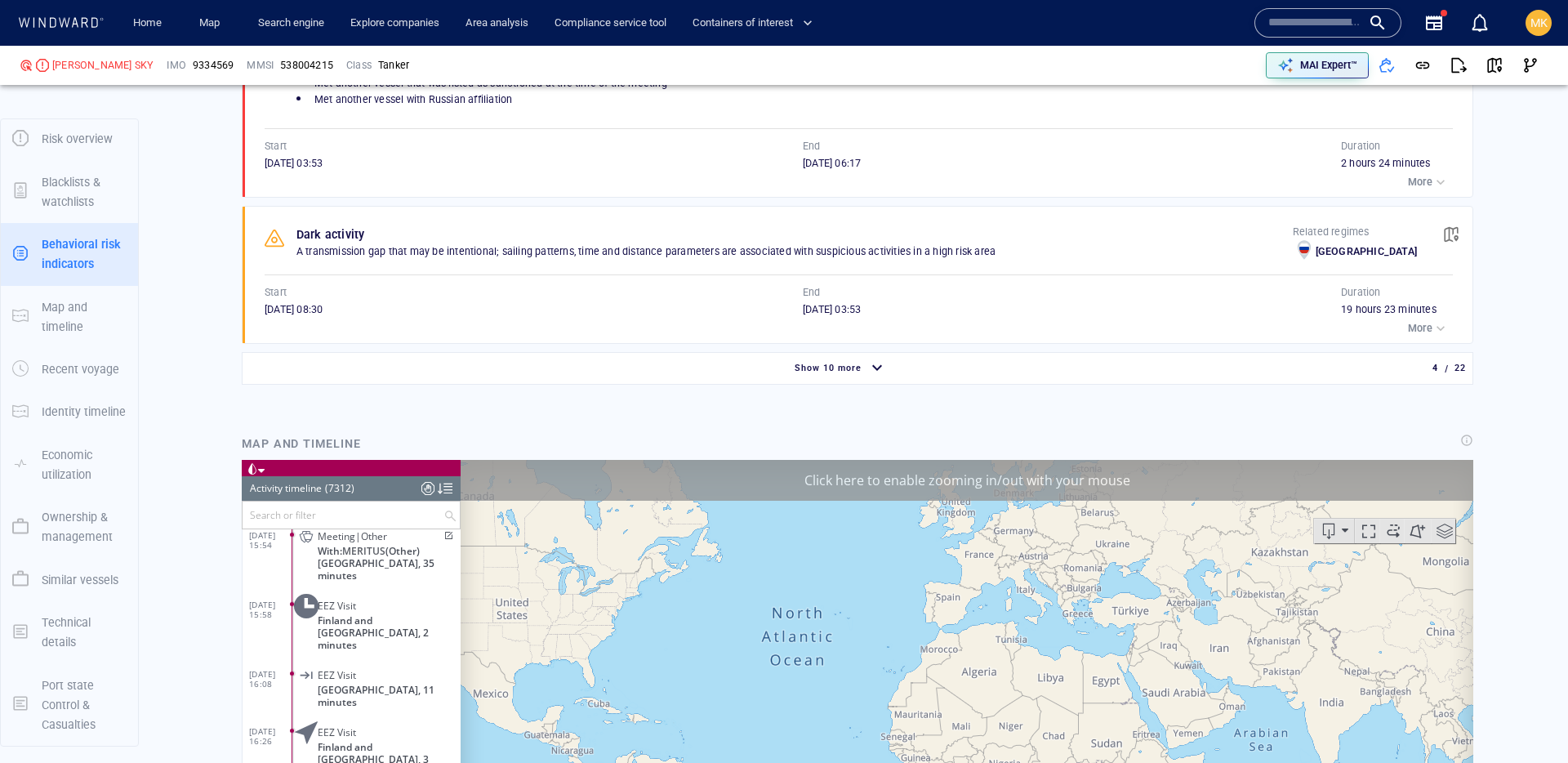
scroll to position [1637, 0]
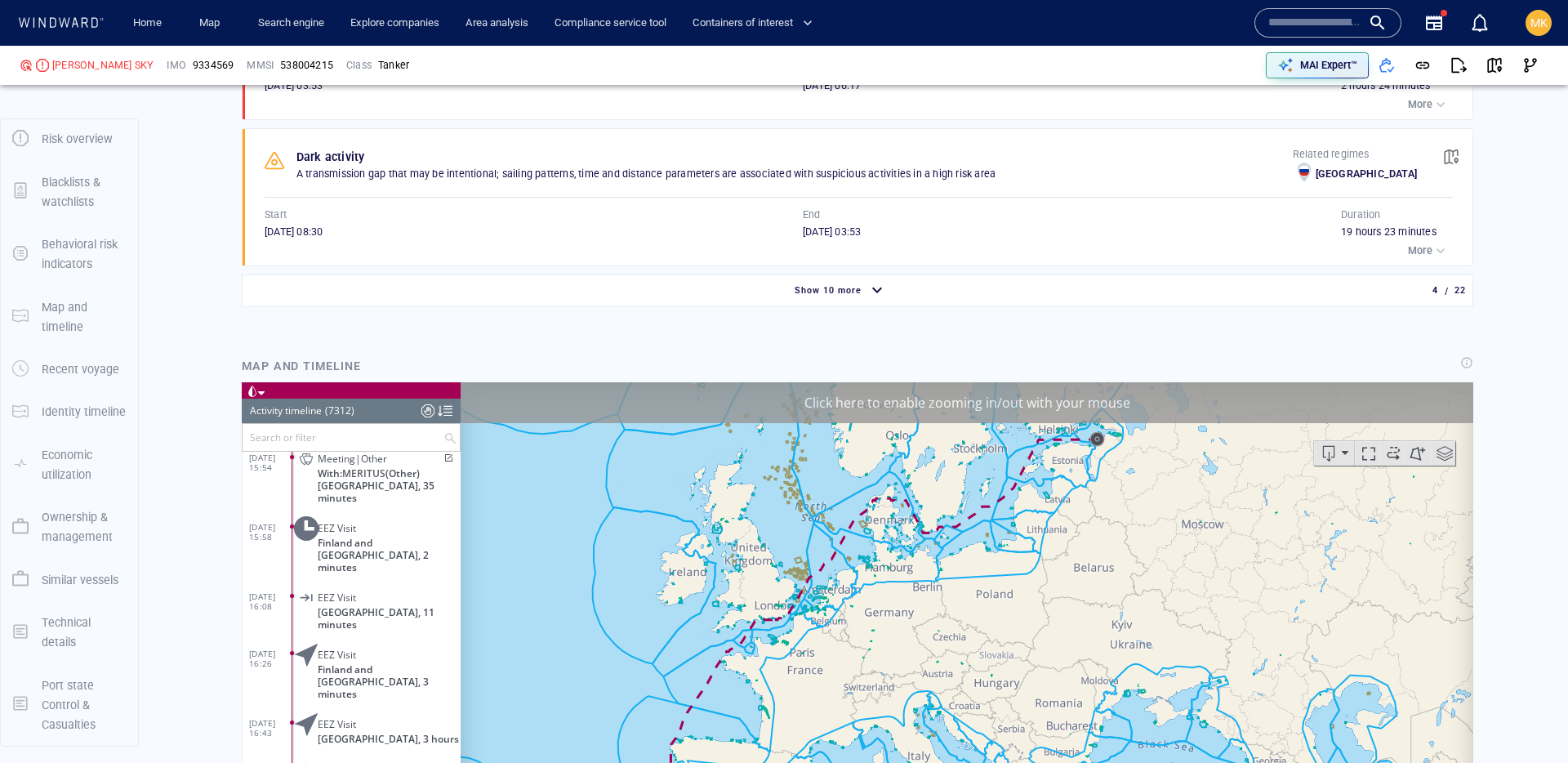
click at [1040, 285] on div "Show 10 more" at bounding box center [841, 291] width 1190 height 29
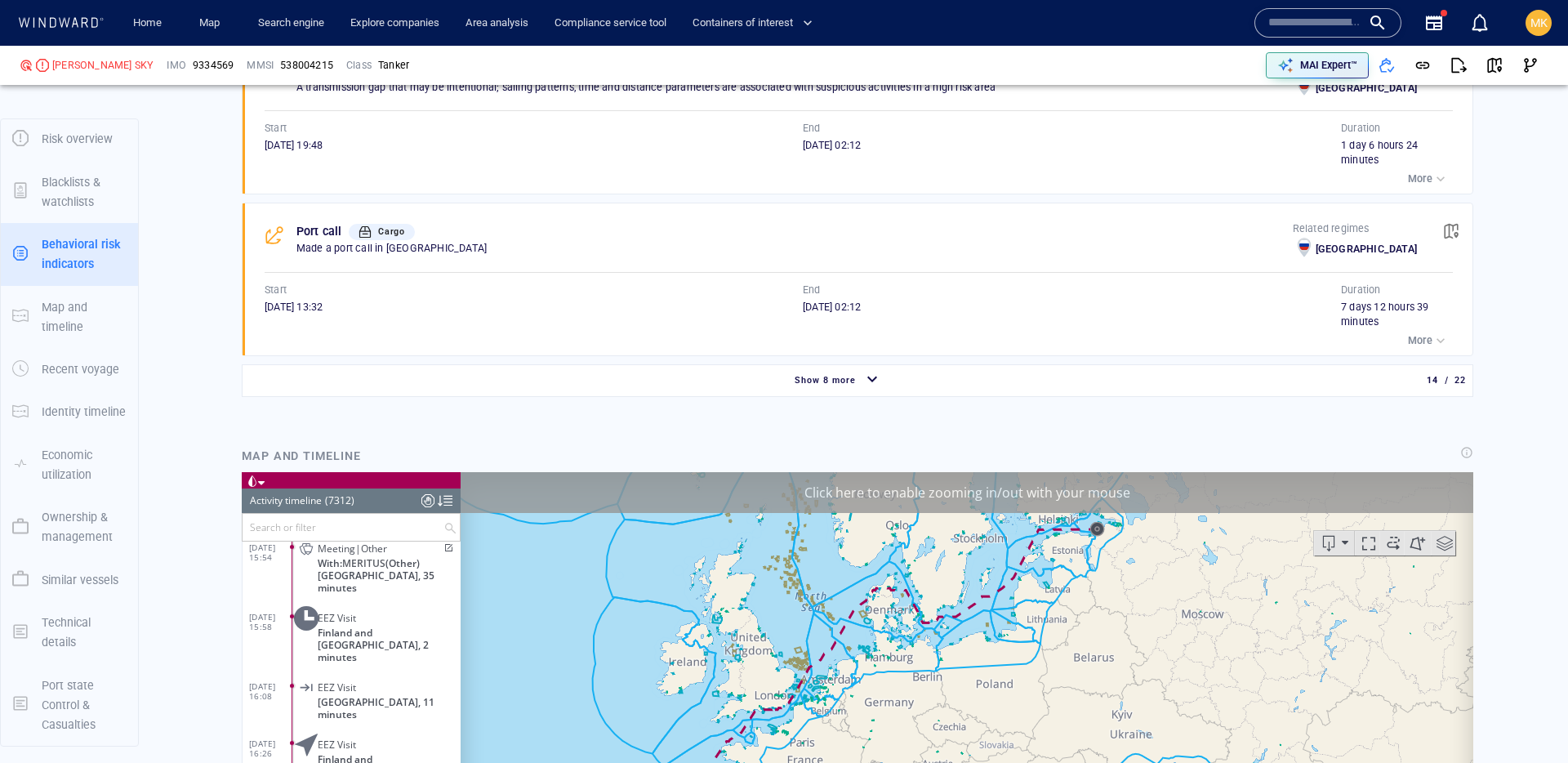
scroll to position [3166, 0]
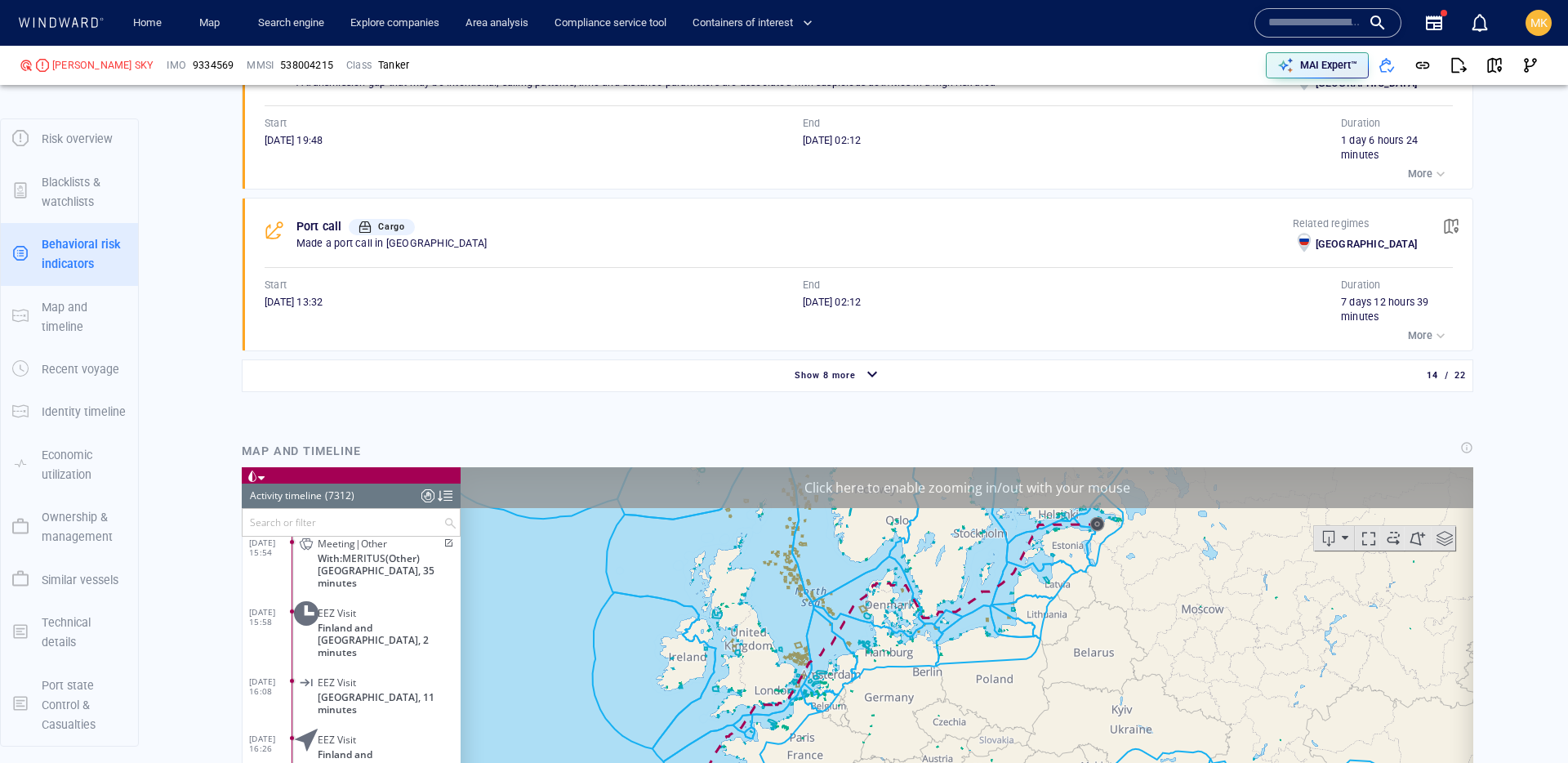
click at [1200, 388] on div "Show 8 more" at bounding box center [838, 375] width 1184 height 29
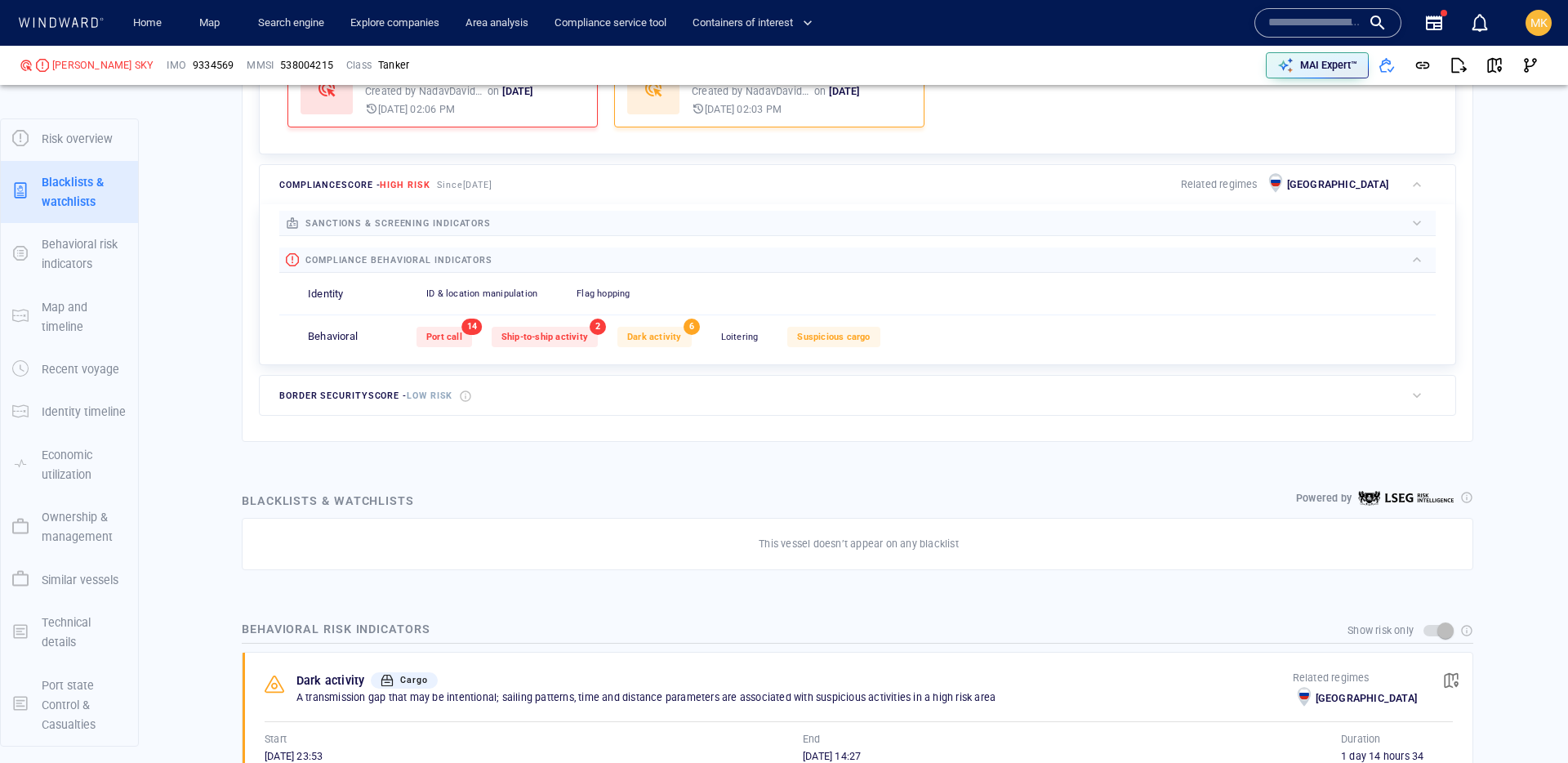
scroll to position [42, 0]
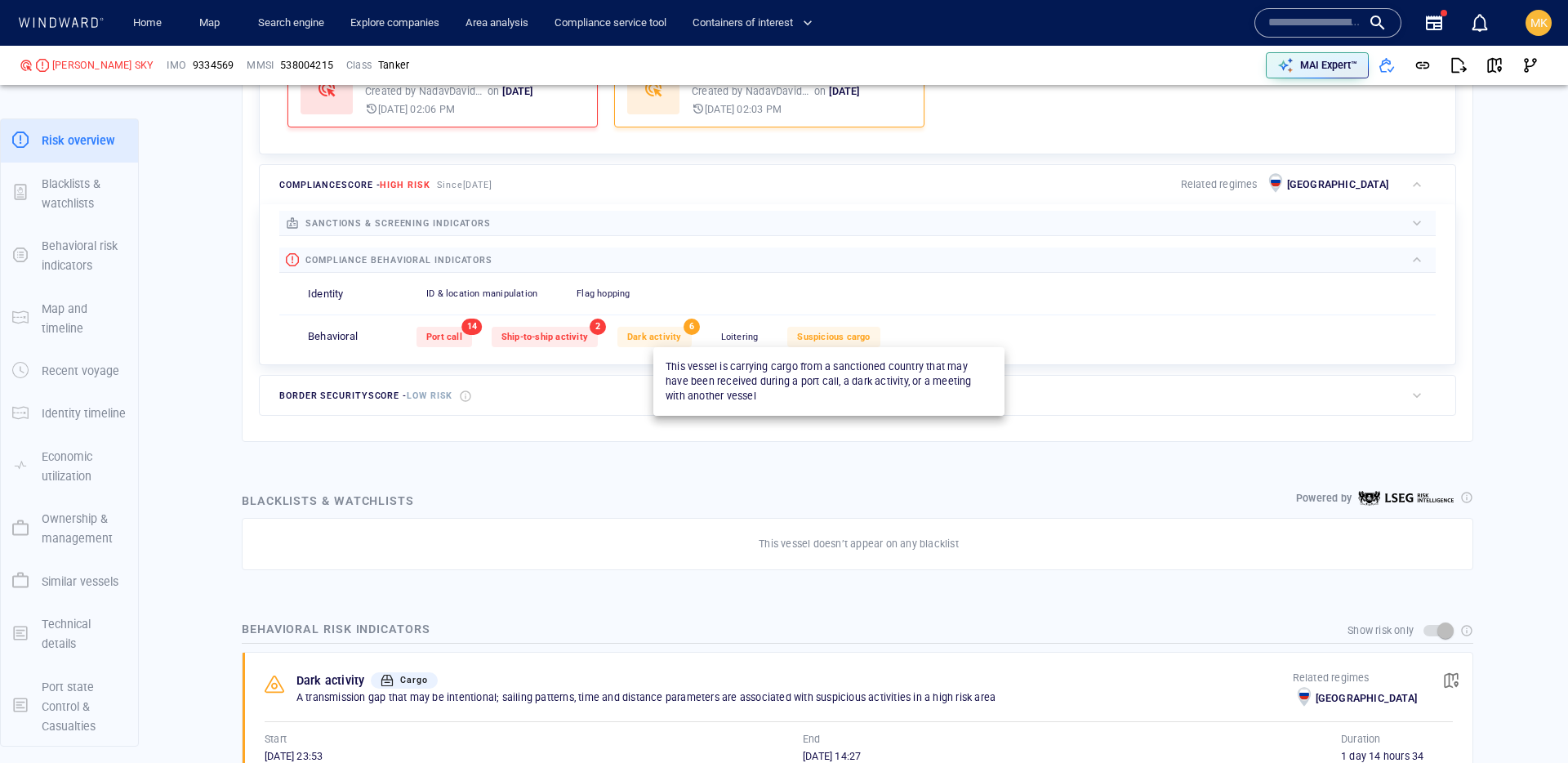
click at [853, 338] on span "Suspicious cargo" at bounding box center [834, 336] width 73 height 11
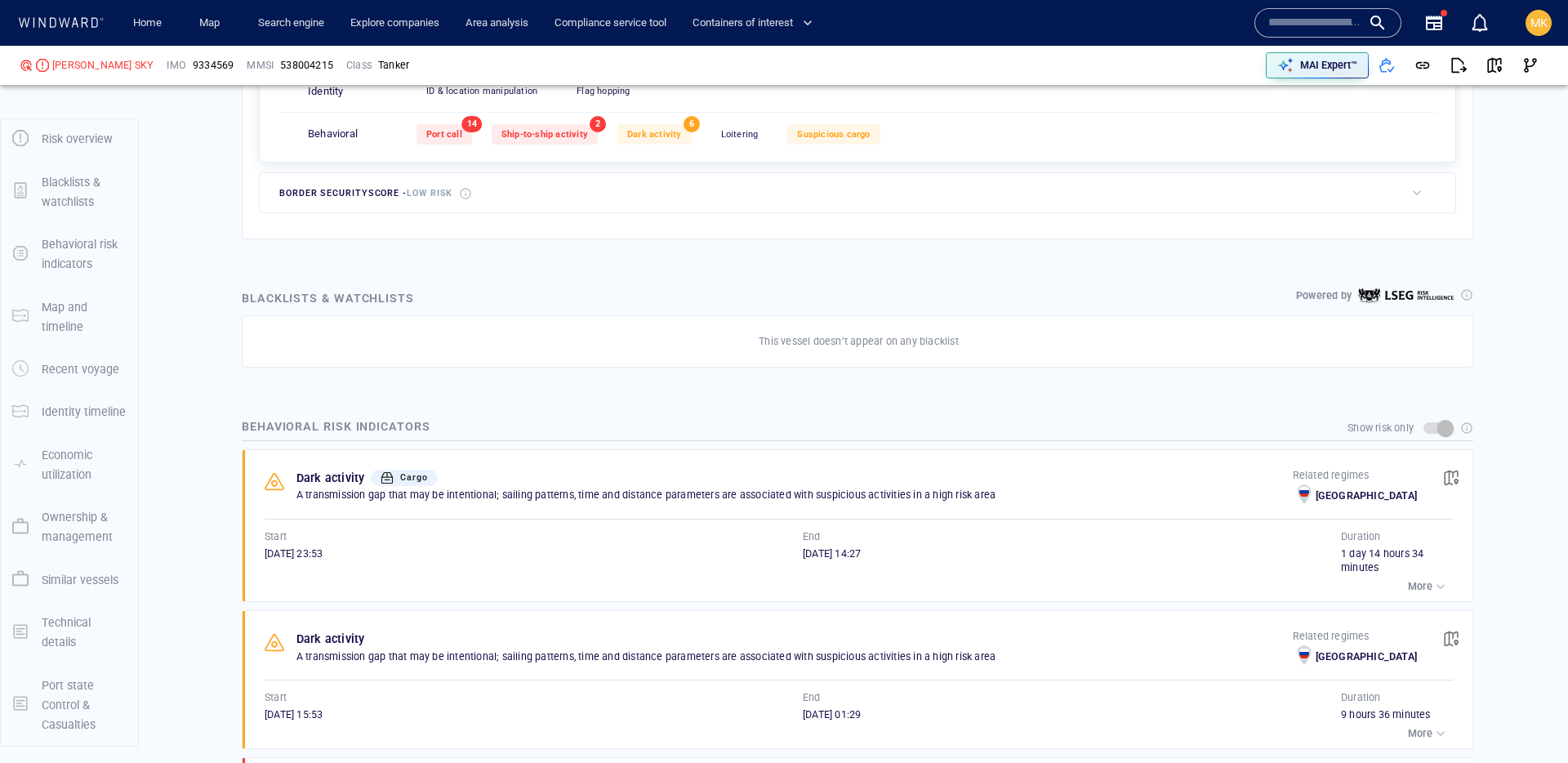
scroll to position [732, 0]
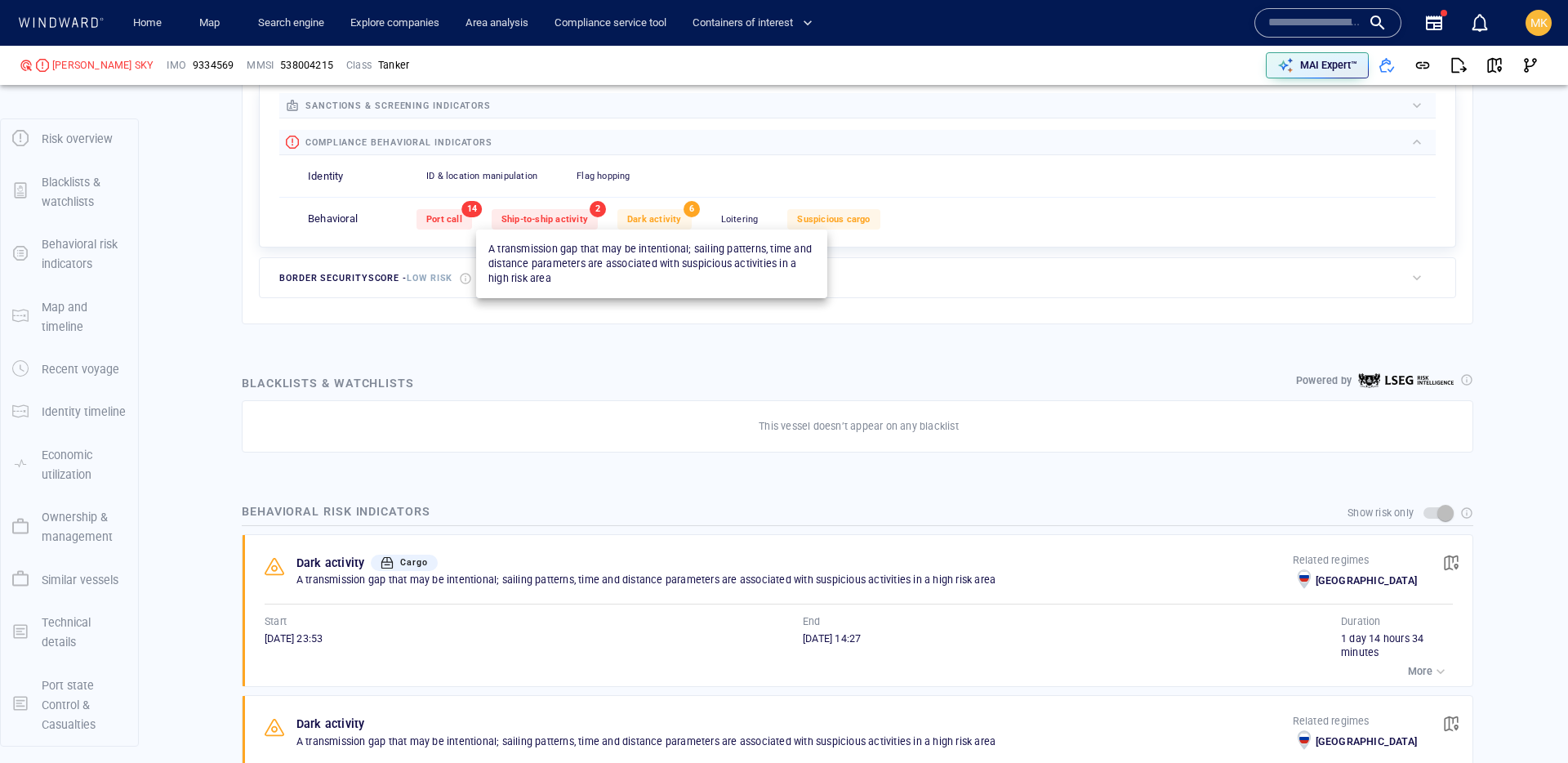
click at [641, 218] on span "Dark activity" at bounding box center [654, 219] width 55 height 11
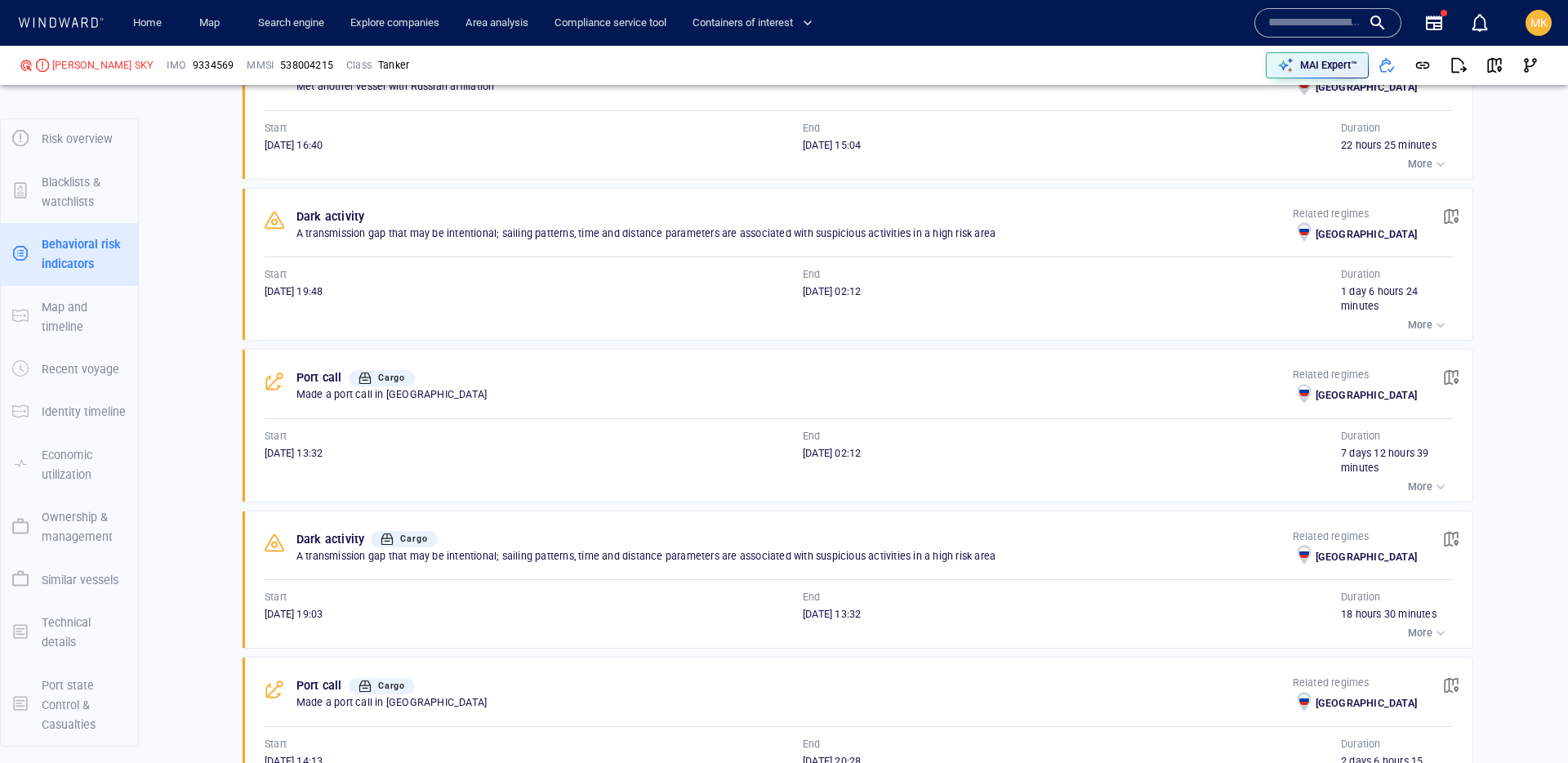
scroll to position [3305, 0]
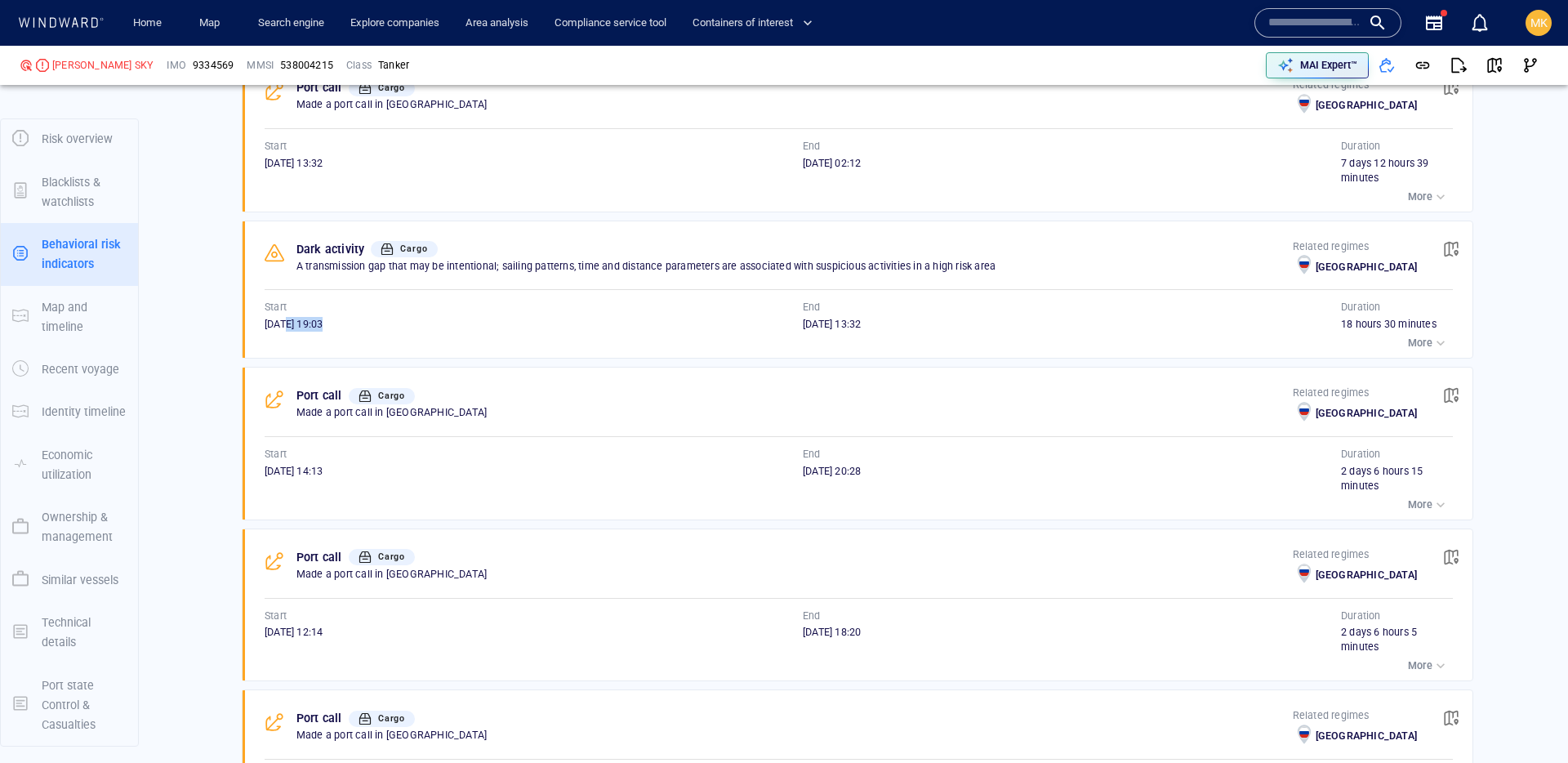
drag, startPoint x: 292, startPoint y: 341, endPoint x: 542, endPoint y: 346, distance: 250.0
click at [392, 346] on div "Dark activity Cargo A transmission gap that may be intentional; sailing pattern…" at bounding box center [862, 290] width 1219 height 137
click at [1414, 351] on p "More" at bounding box center [1420, 343] width 25 height 15
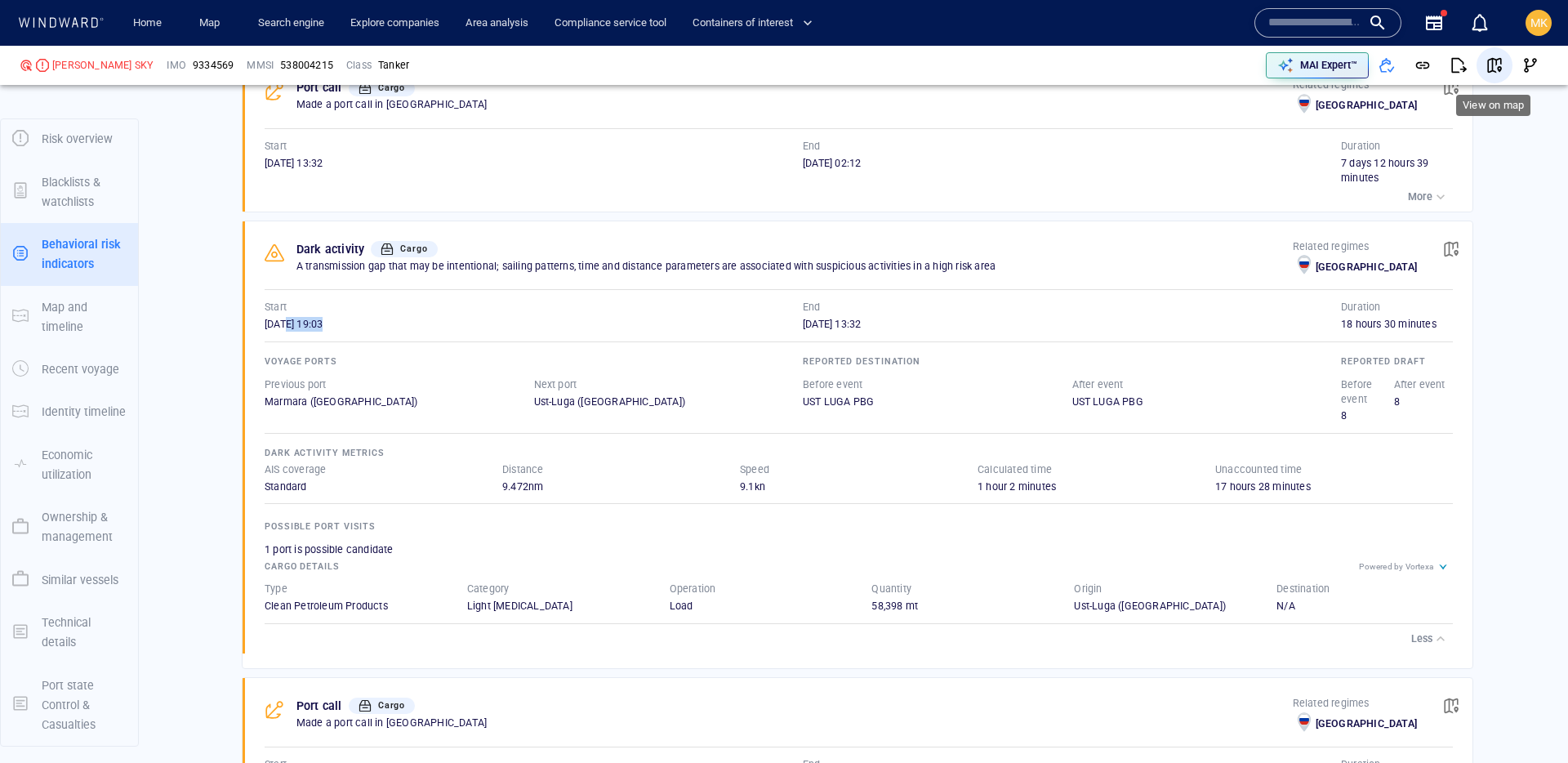
click at [1500, 69] on span "button" at bounding box center [1494, 65] width 17 height 17
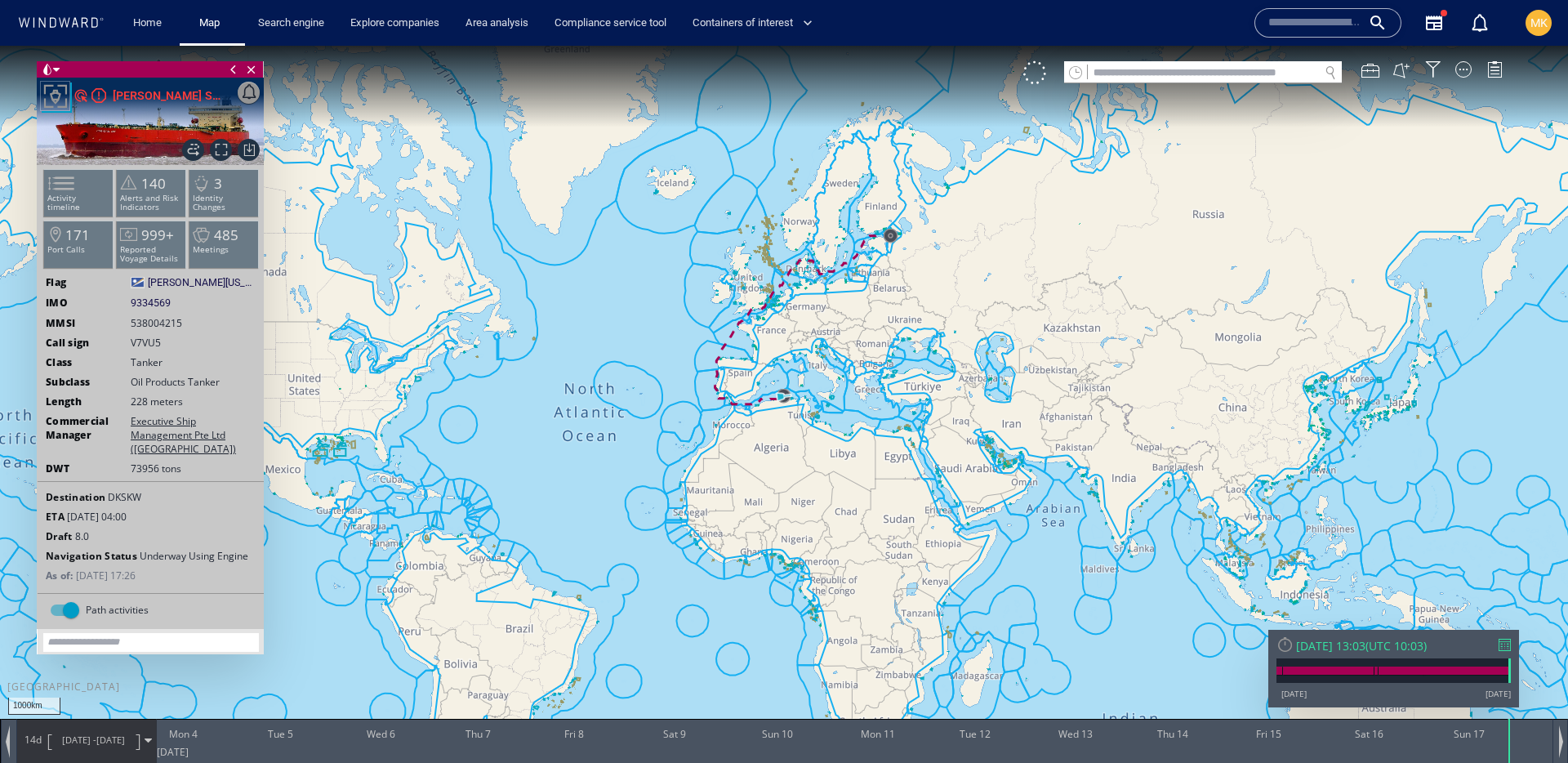
click at [1509, 643] on div at bounding box center [1504, 645] width 12 height 12
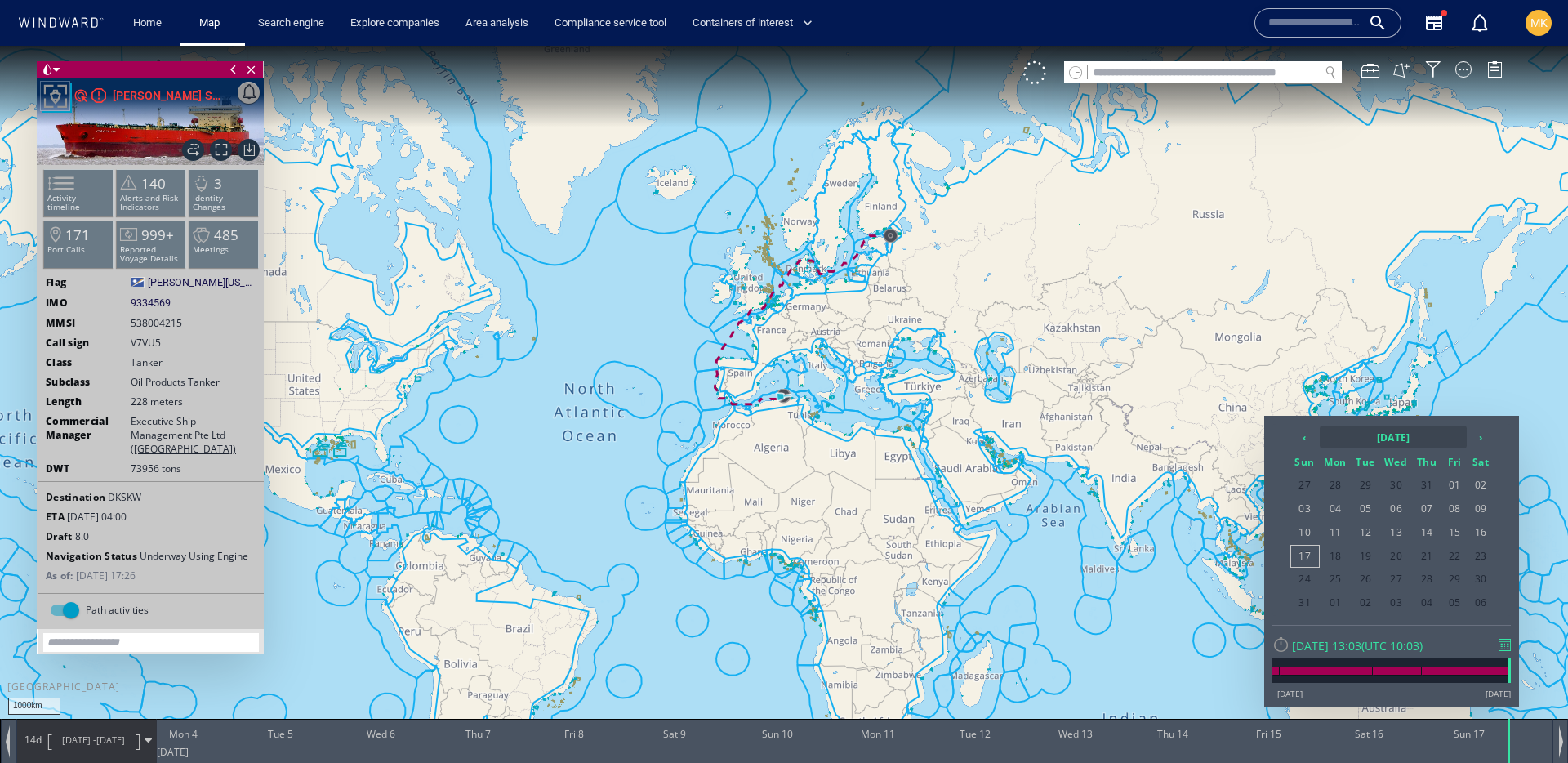
click at [1390, 440] on th "[DATE]" at bounding box center [1393, 437] width 147 height 23
click at [1309, 438] on th "‹" at bounding box center [1307, 437] width 25 height 23
click at [1409, 534] on span "[DATE]" at bounding box center [1404, 524] width 39 height 44
click at [1479, 541] on span "20" at bounding box center [1480, 533] width 25 height 21
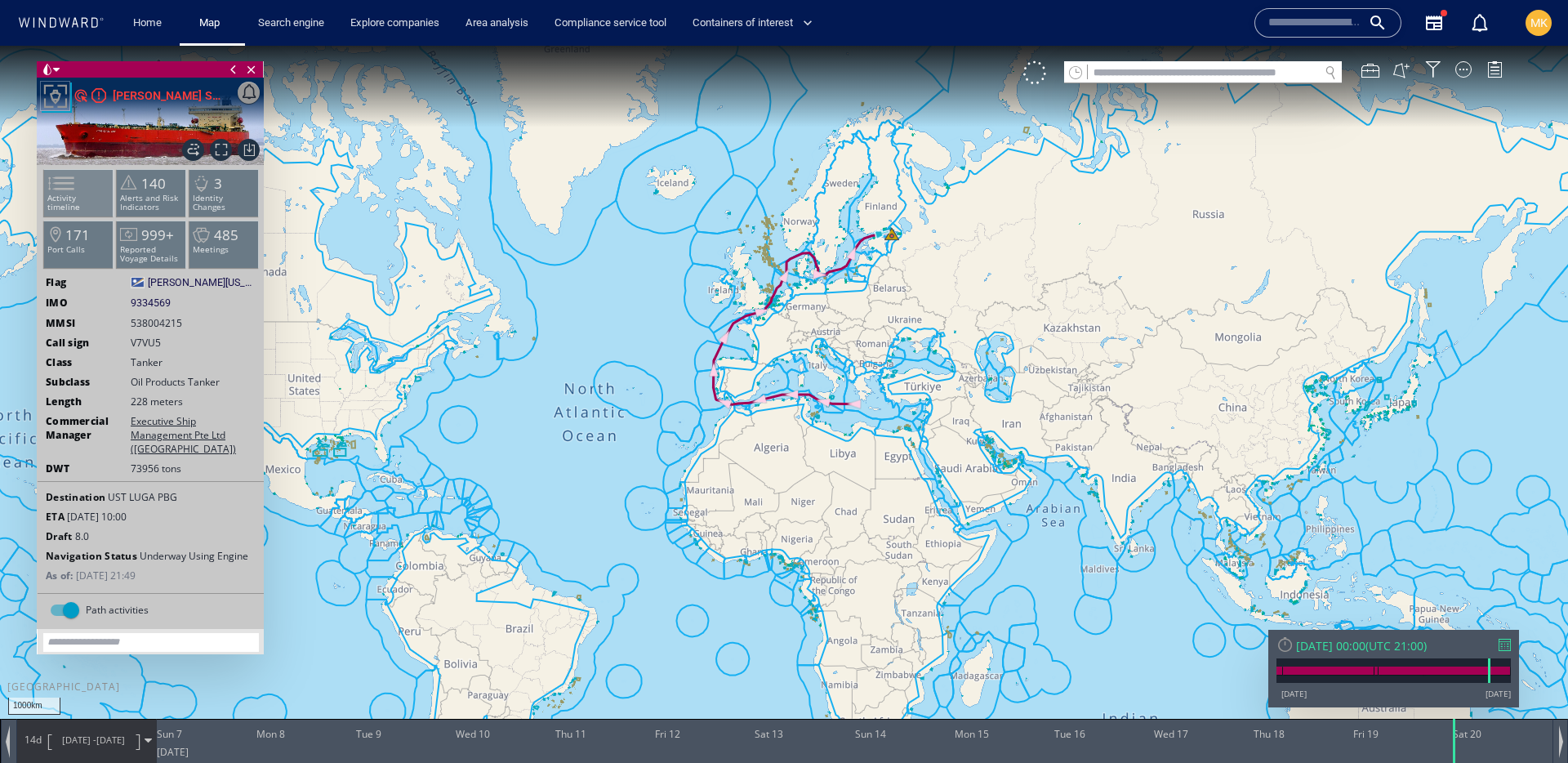
click at [64, 191] on span at bounding box center [51, 184] width 25 height 24
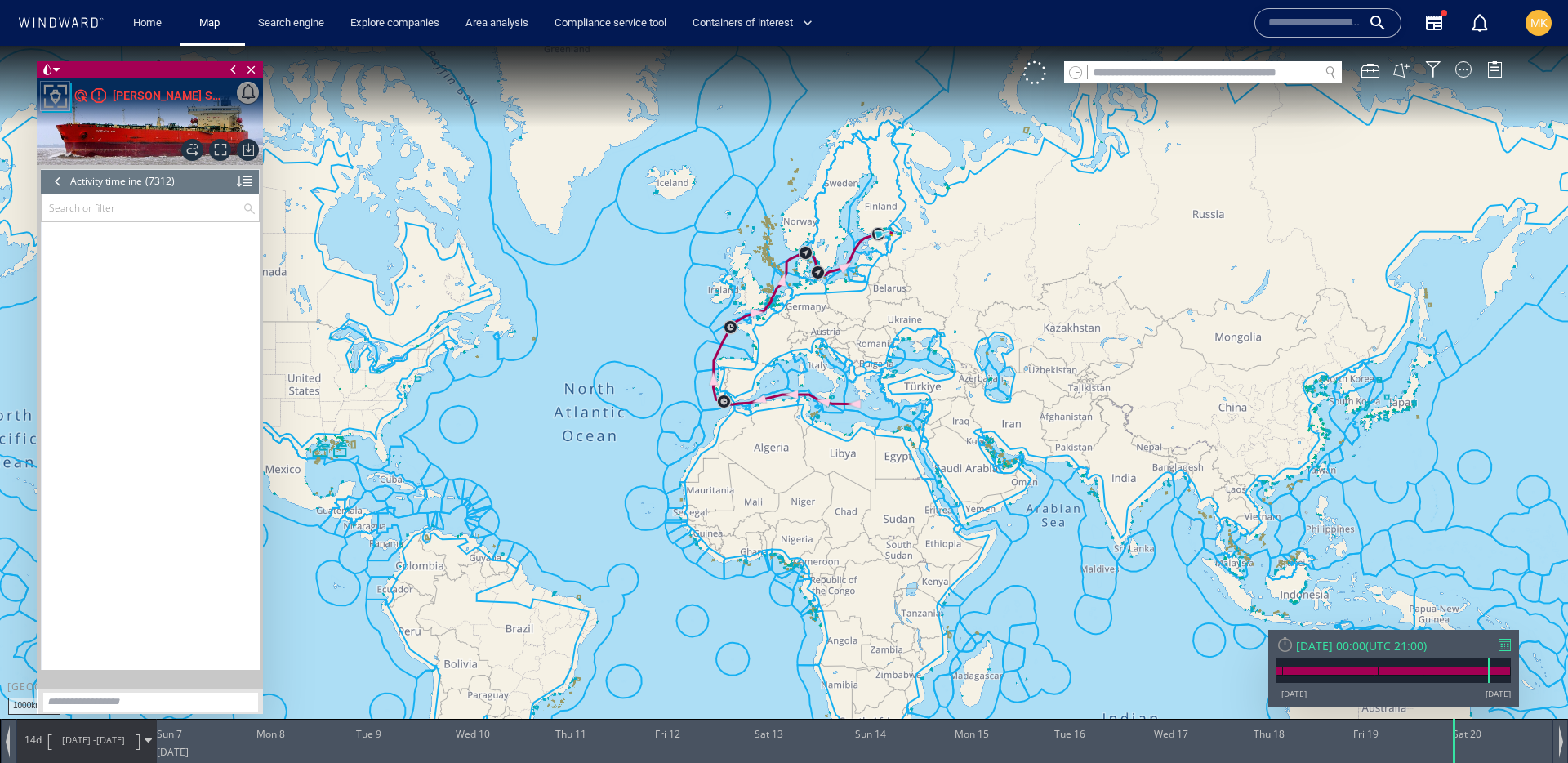
scroll to position [275177, 0]
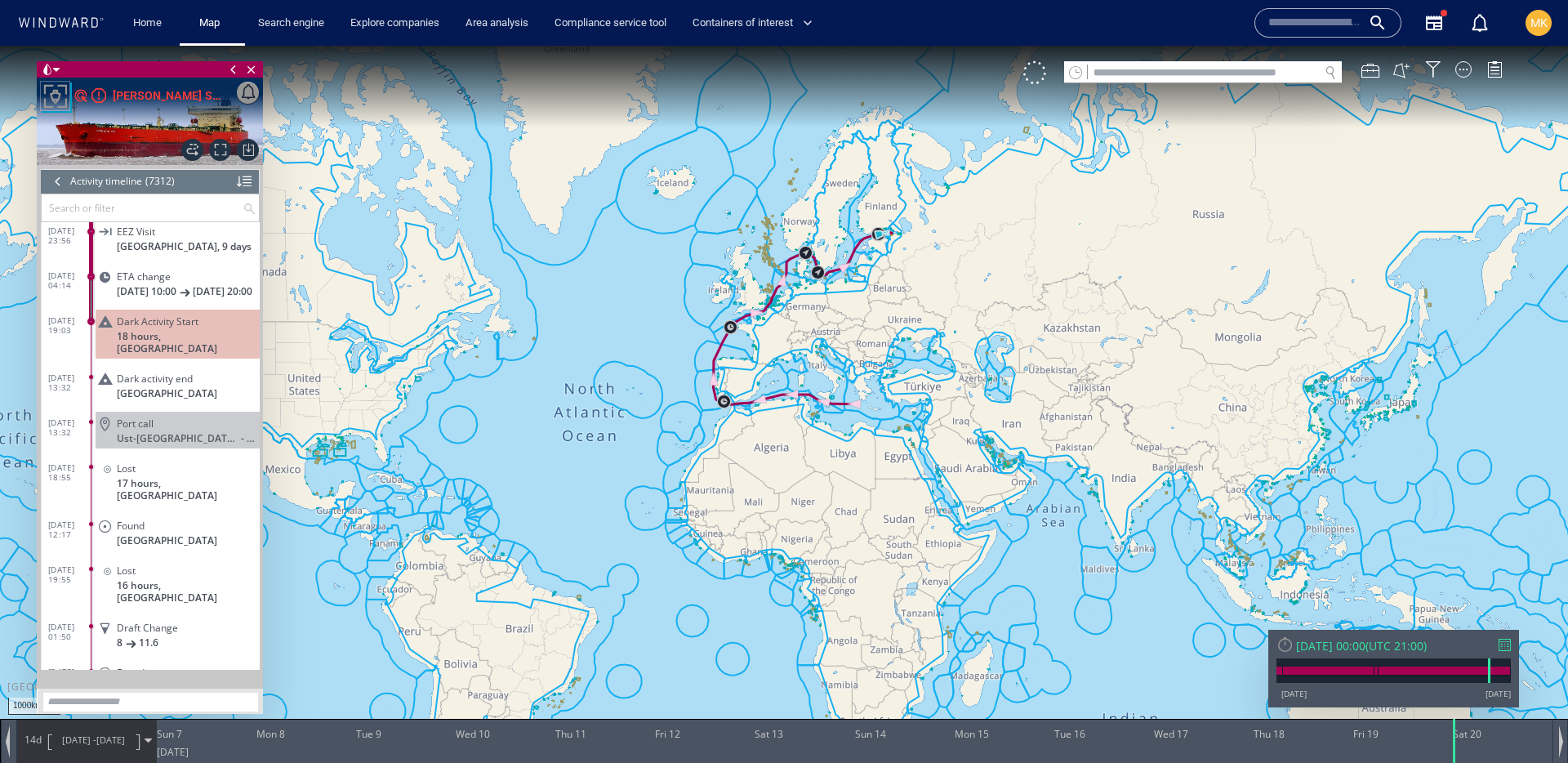
click at [40, 749] on div "14d [DATE] - [DATE]" at bounding box center [87, 740] width 139 height 41
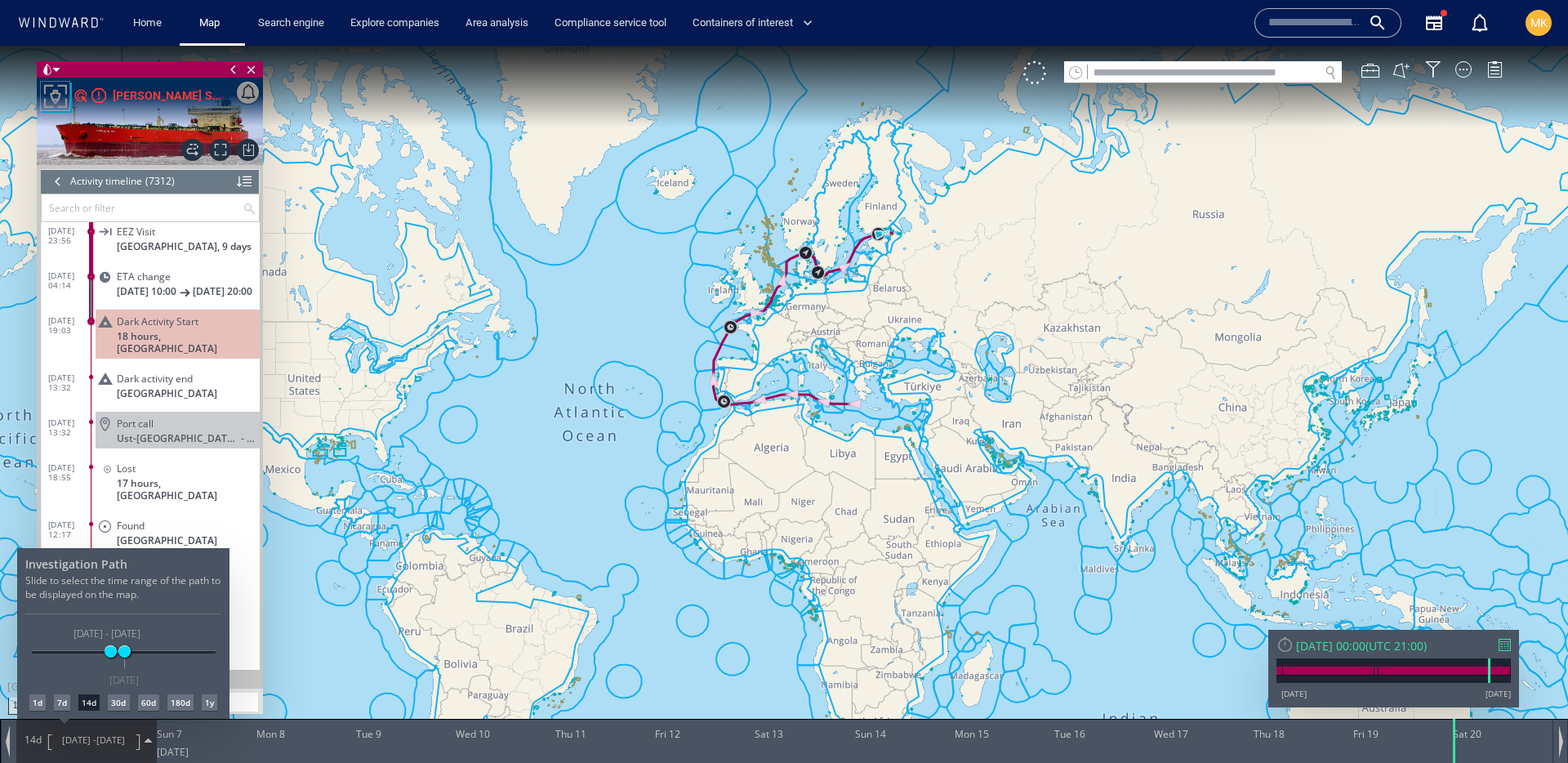
click at [36, 706] on div "1d" at bounding box center [38, 703] width 17 height 17
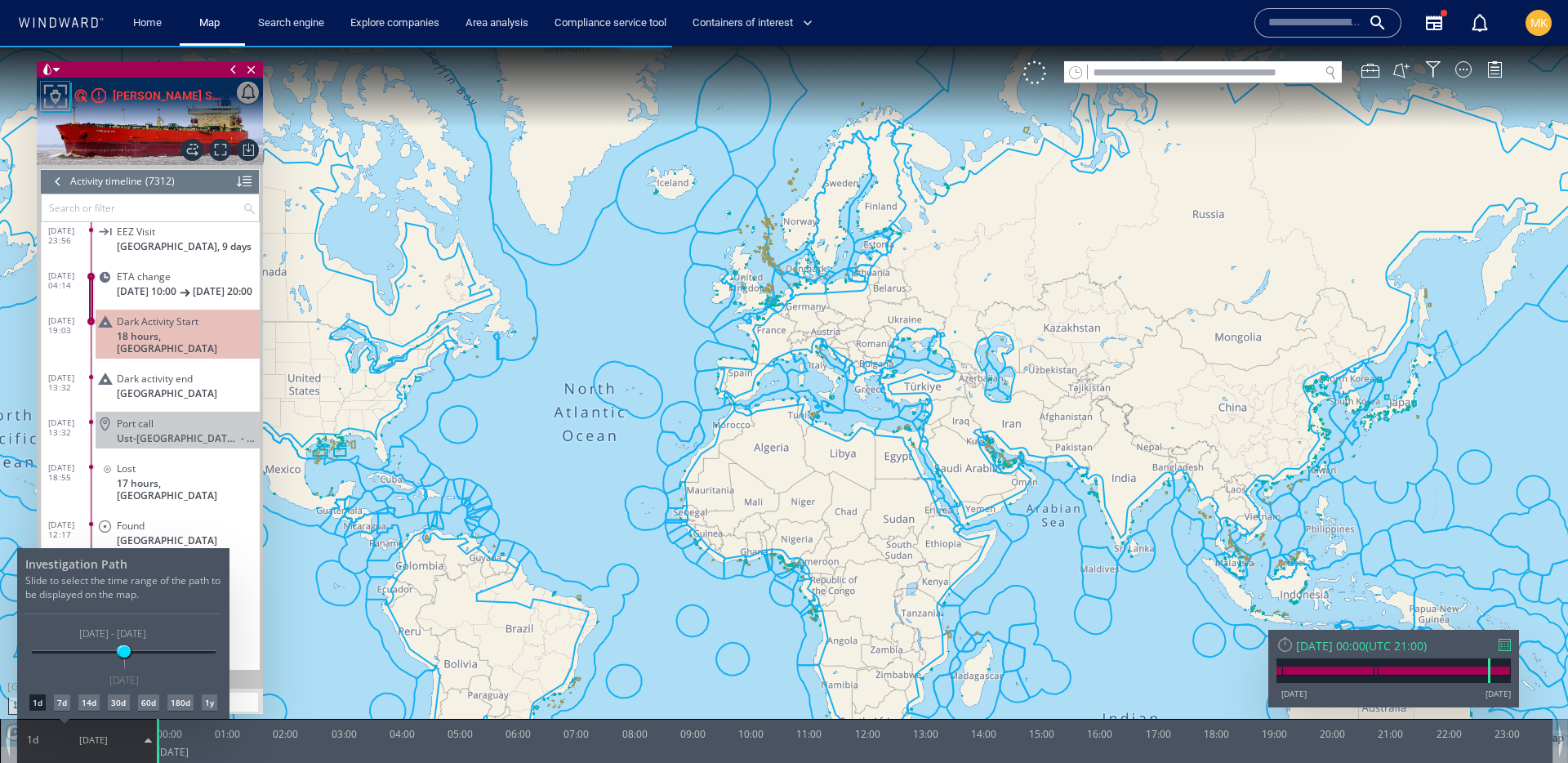
click at [520, 381] on div at bounding box center [784, 404] width 1568 height 718
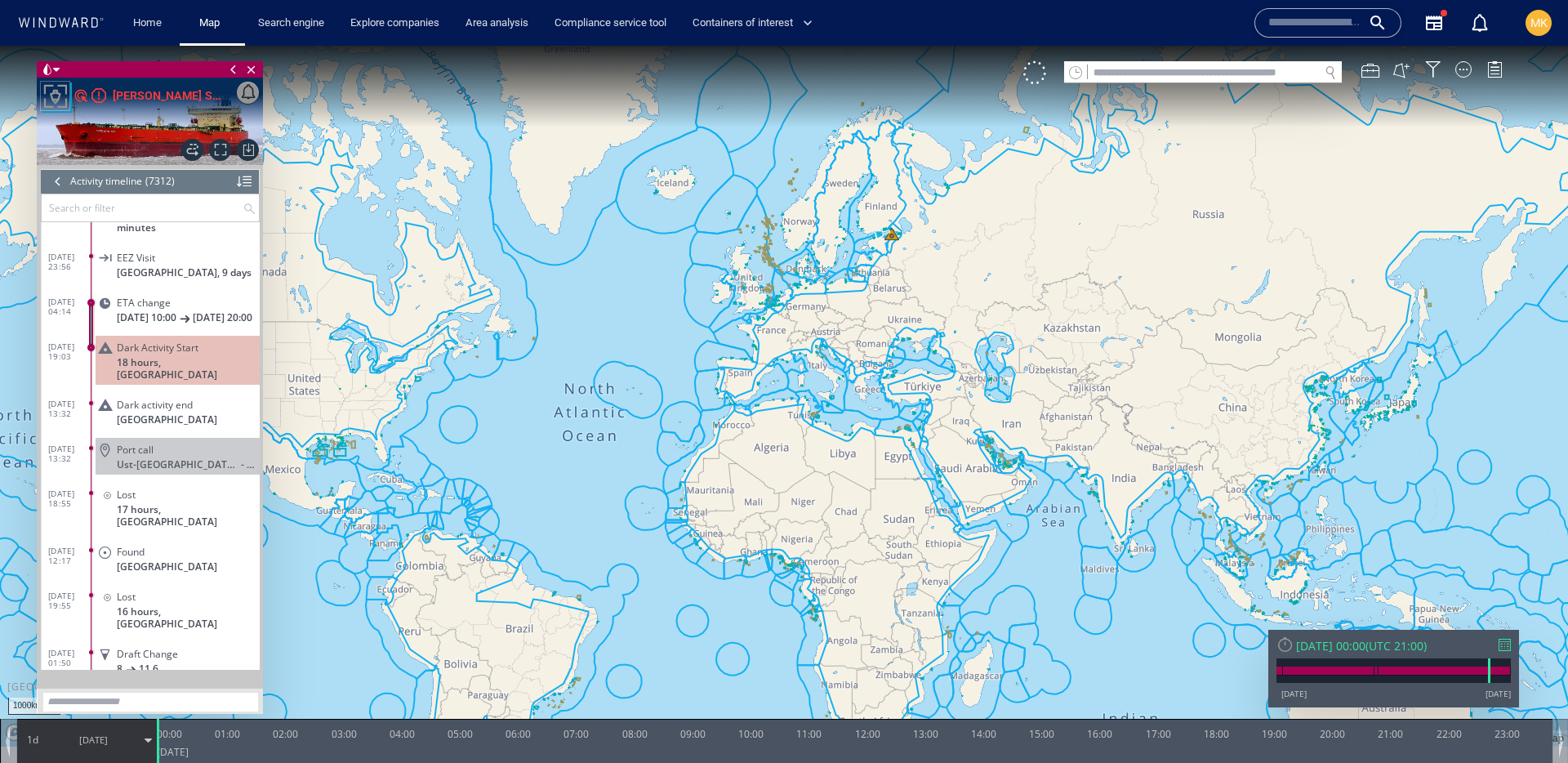
scroll to position [275162, 0]
click at [222, 370] on div "Dark Activity Start 18 hours, [GEOGRAPHIC_DATA]" at bounding box center [178, 360] width 164 height 49
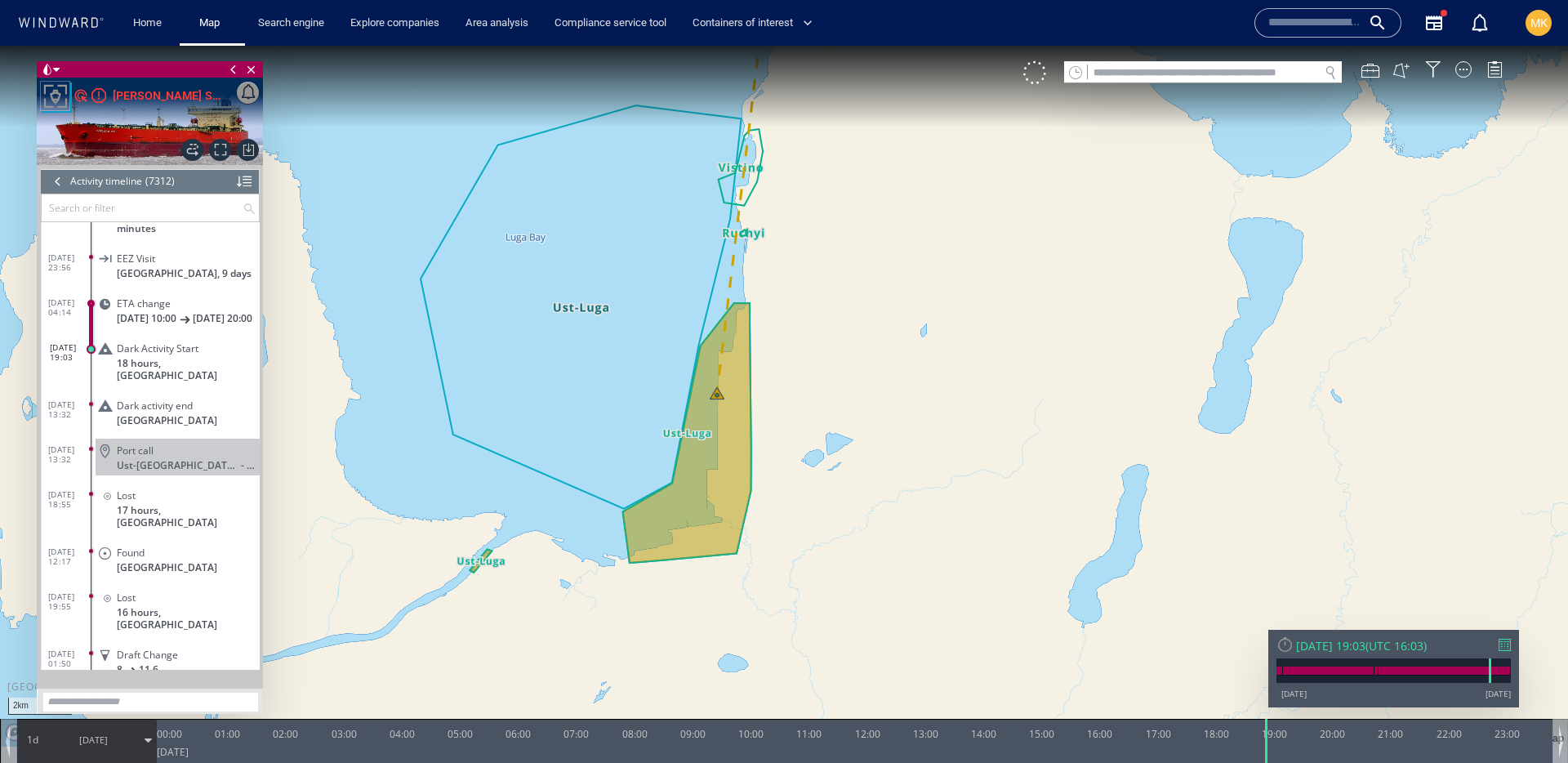
drag, startPoint x: 784, startPoint y: 564, endPoint x: 742, endPoint y: 417, distance: 152.9
click at [752, 425] on canvas "Map" at bounding box center [784, 396] width 1568 height 701
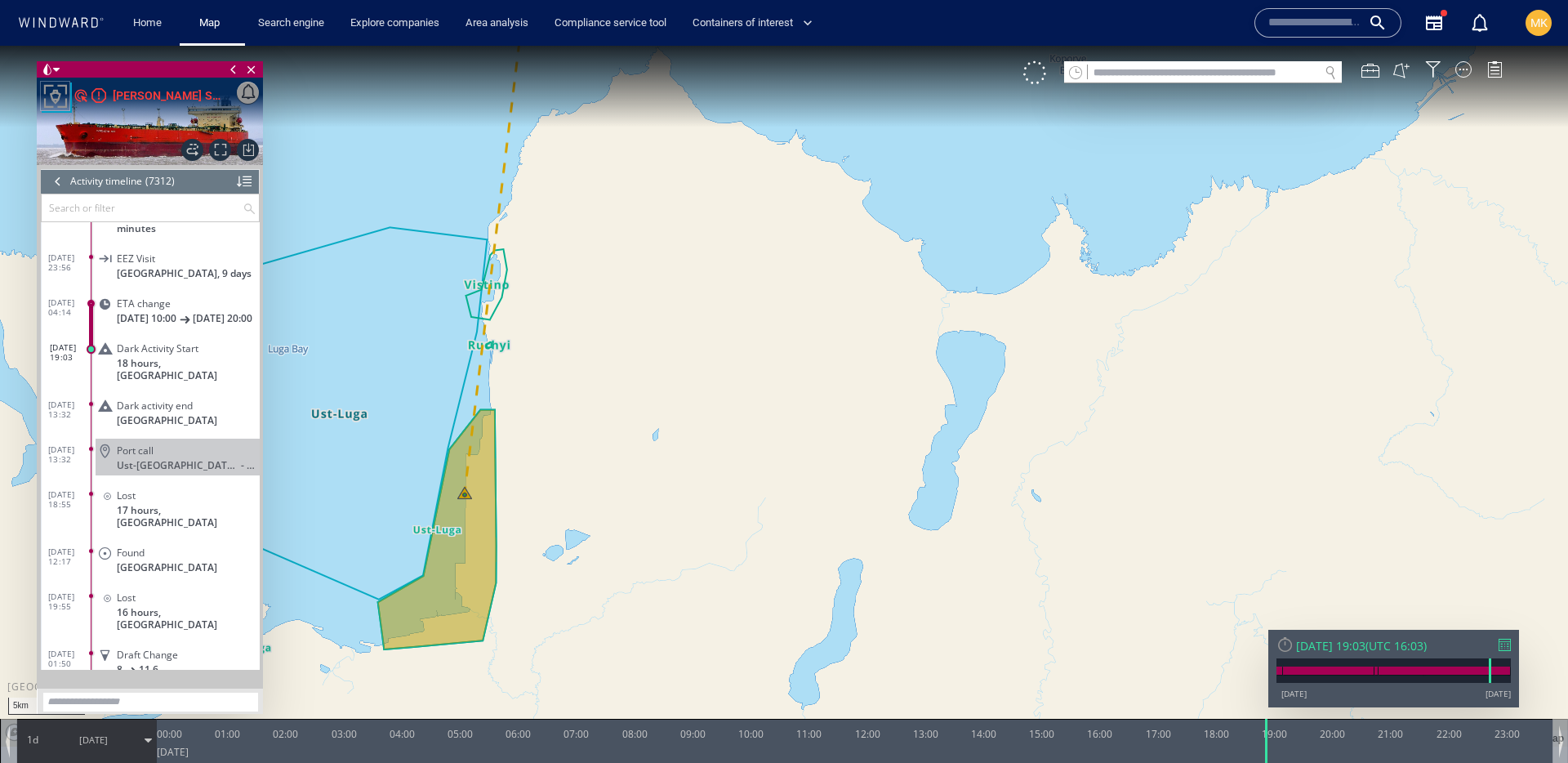
drag, startPoint x: 720, startPoint y: 393, endPoint x: 1004, endPoint y: 427, distance: 286.0
click at [1004, 427] on canvas "Map" at bounding box center [784, 396] width 1568 height 701
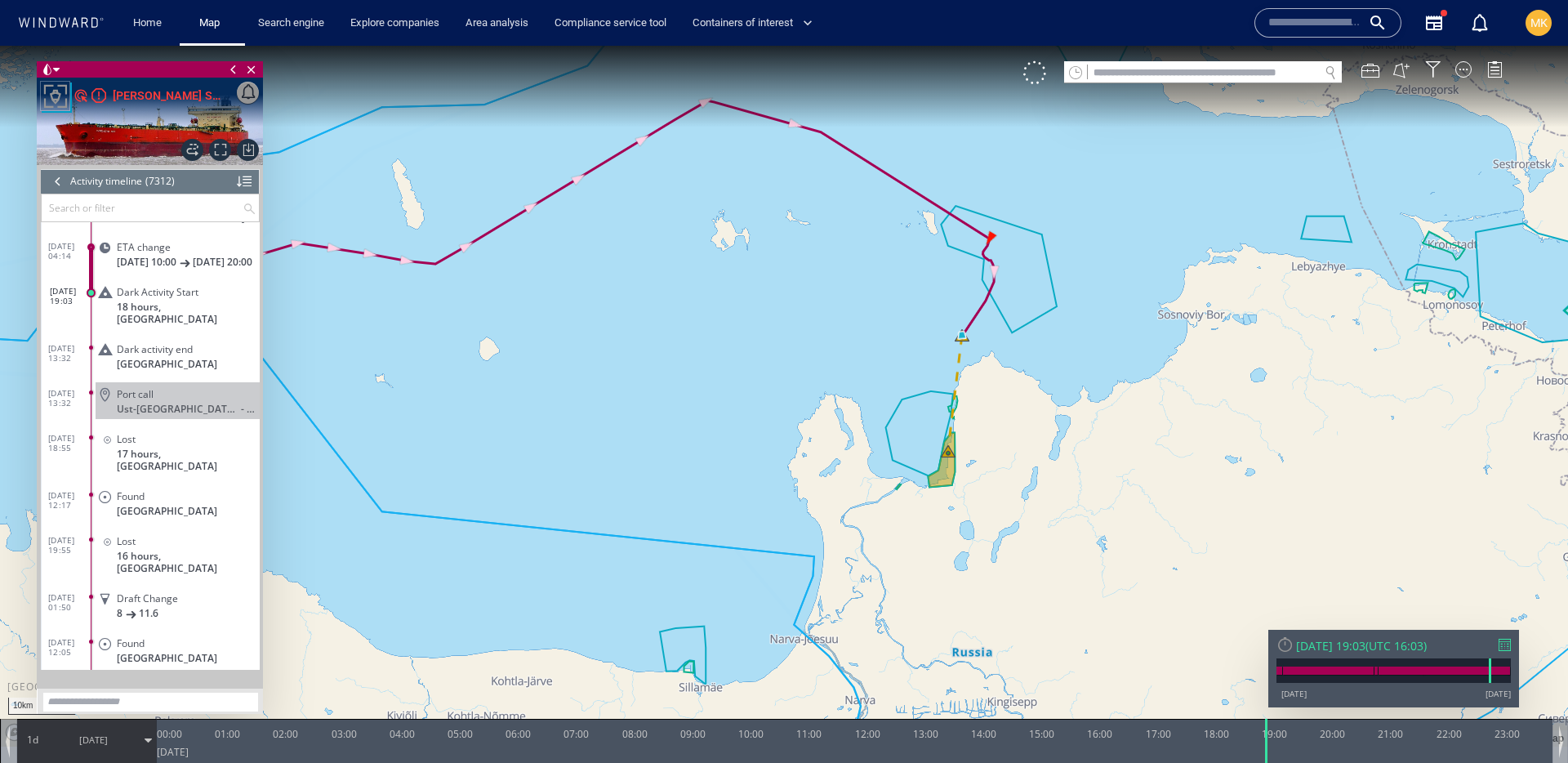
scroll to position [275207, 0]
